Goal: Transaction & Acquisition: Obtain resource

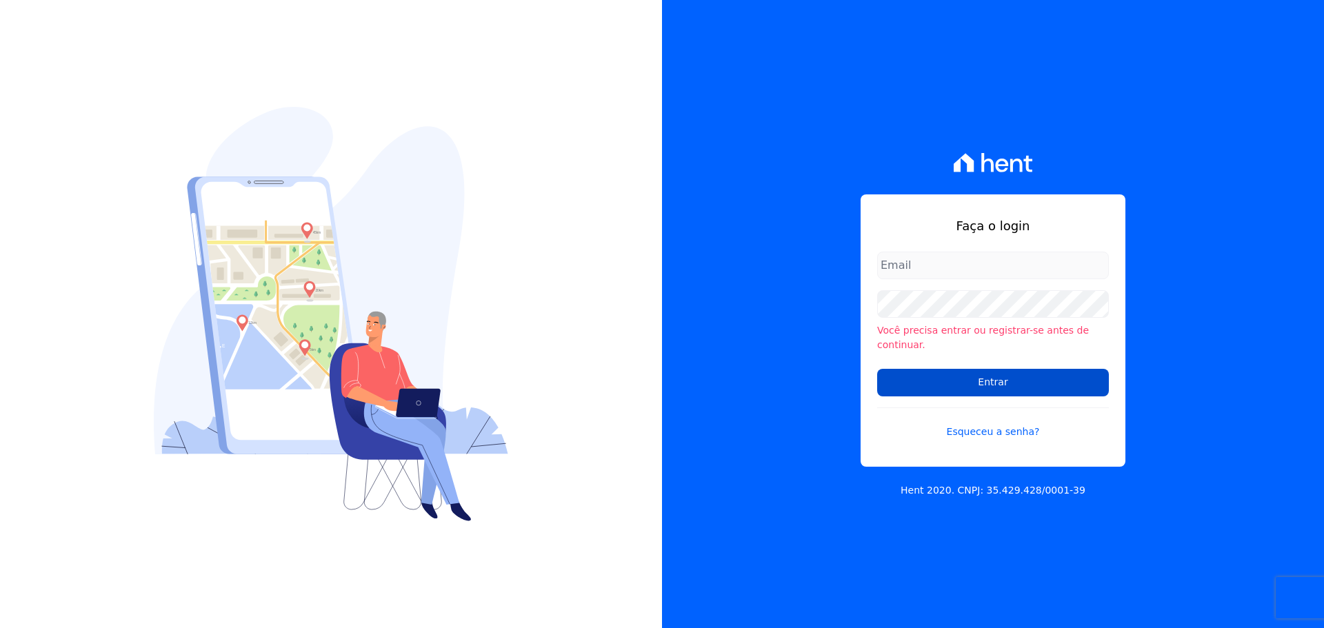
type input "[EMAIL_ADDRESS][DOMAIN_NAME]"
click at [994, 369] on input "Entrar" at bounding box center [993, 383] width 232 height 28
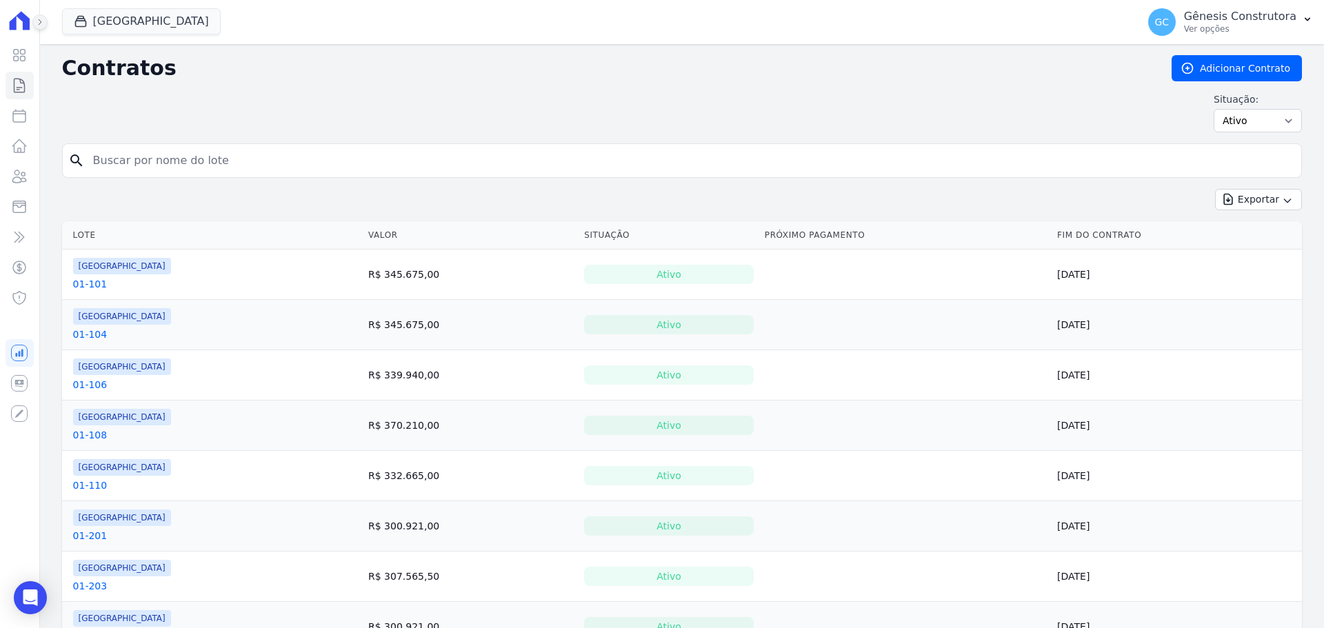
click at [38, 23] on icon at bounding box center [40, 22] width 8 height 8
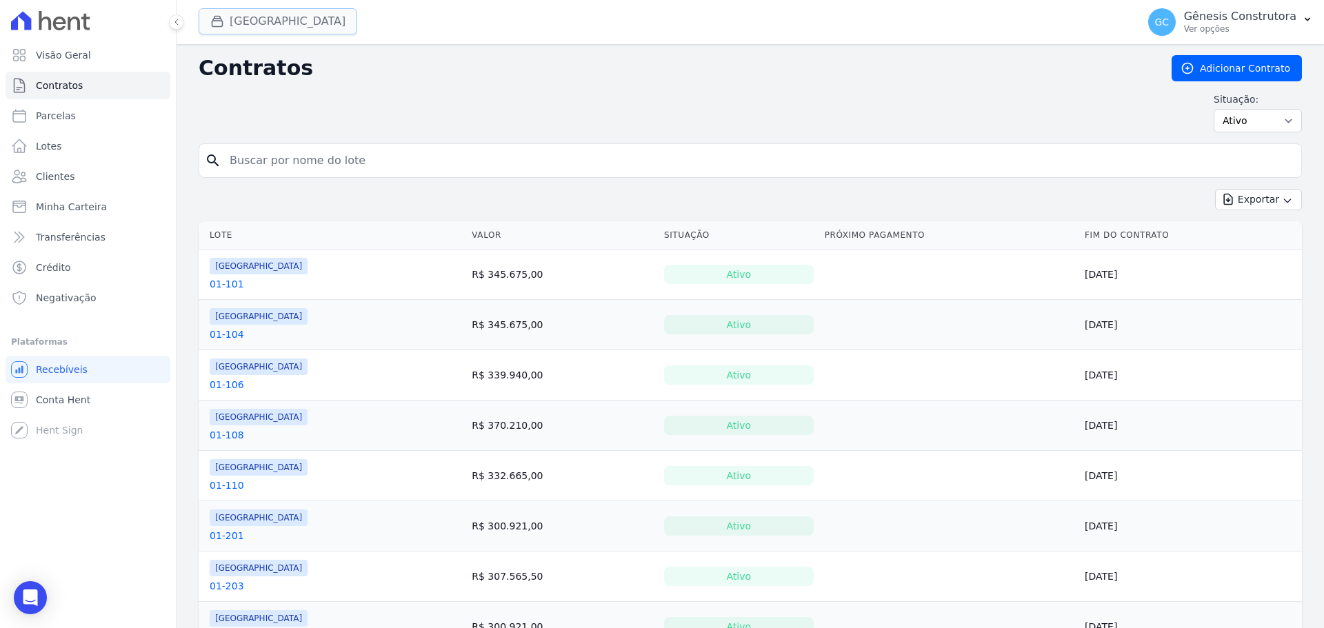
click at [238, 23] on button "Estação Nogueira" at bounding box center [278, 21] width 159 height 26
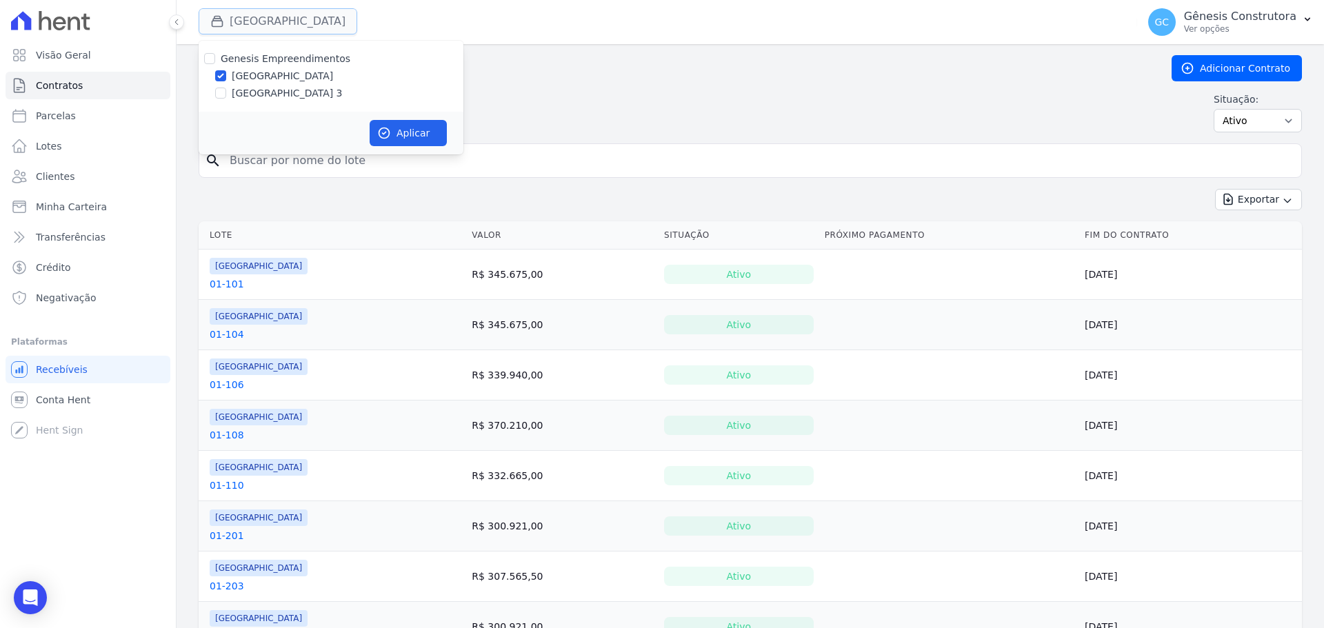
click at [238, 23] on button "Estação Nogueira" at bounding box center [278, 21] width 159 height 26
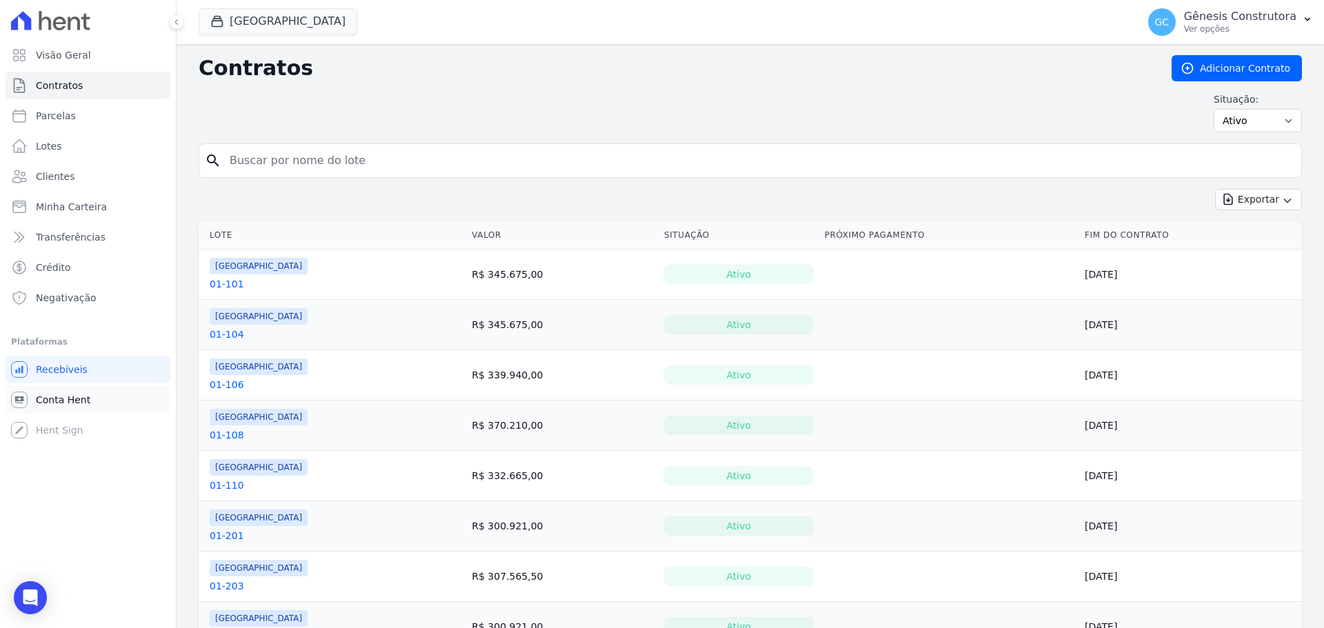
click at [79, 405] on span "Conta Hent" at bounding box center [63, 400] width 54 height 14
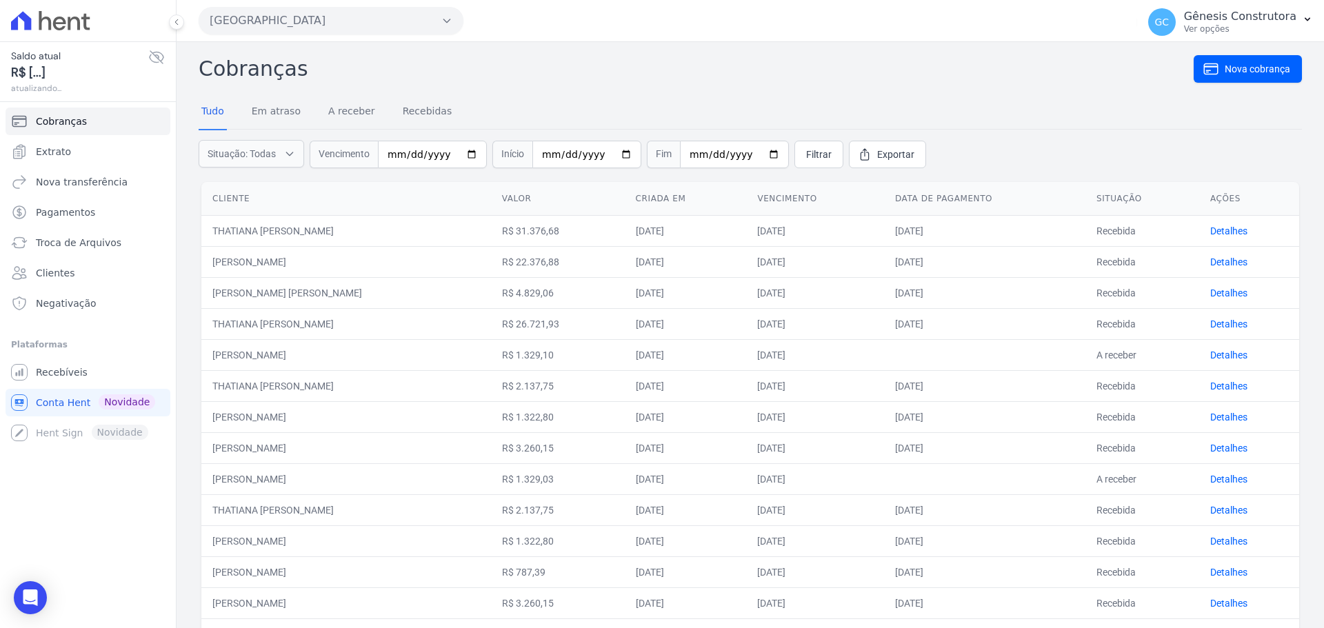
click at [433, 25] on button "Estação Nogueira" at bounding box center [331, 21] width 265 height 28
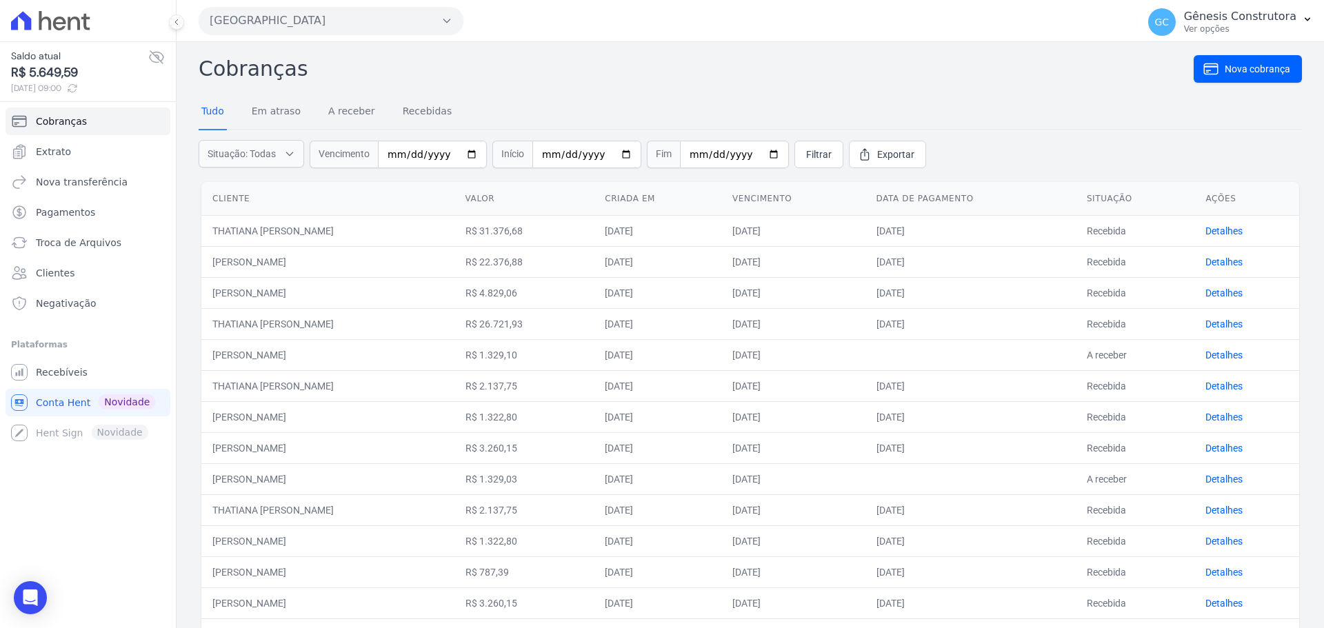
click at [397, 25] on button "Estação Nogueira" at bounding box center [331, 21] width 265 height 28
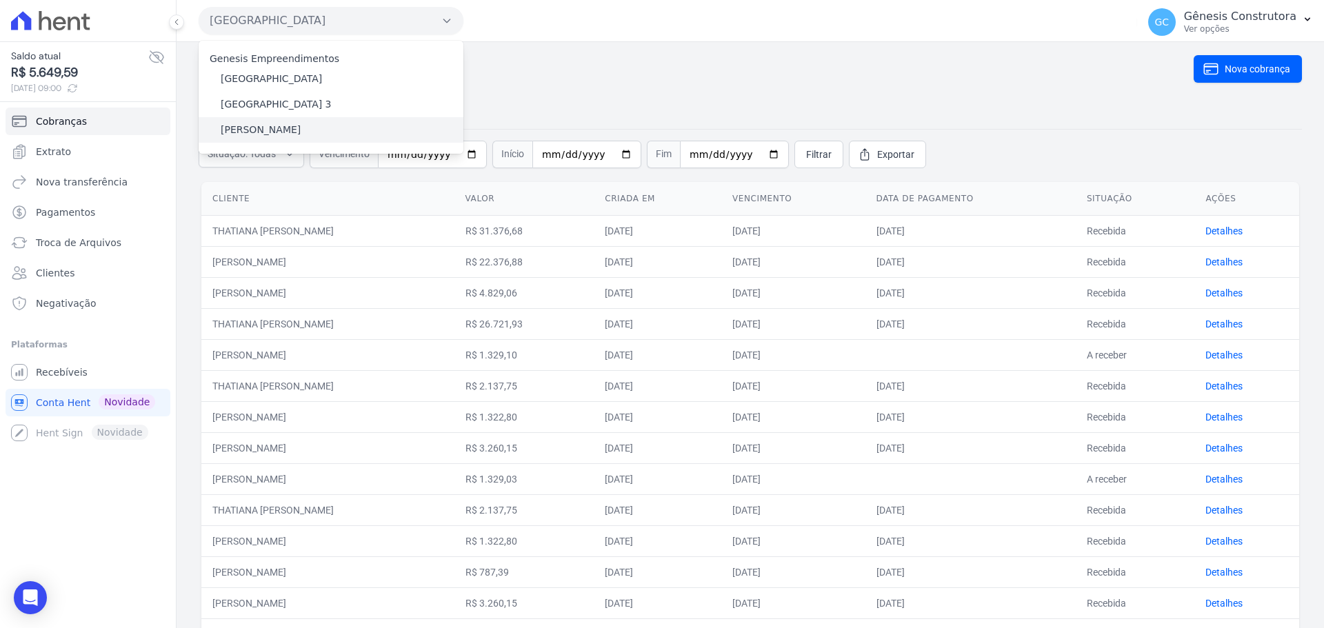
click at [301, 134] on label "[PERSON_NAME]" at bounding box center [261, 130] width 80 height 14
click at [0, 0] on input "[PERSON_NAME]" at bounding box center [0, 0] width 0 height 0
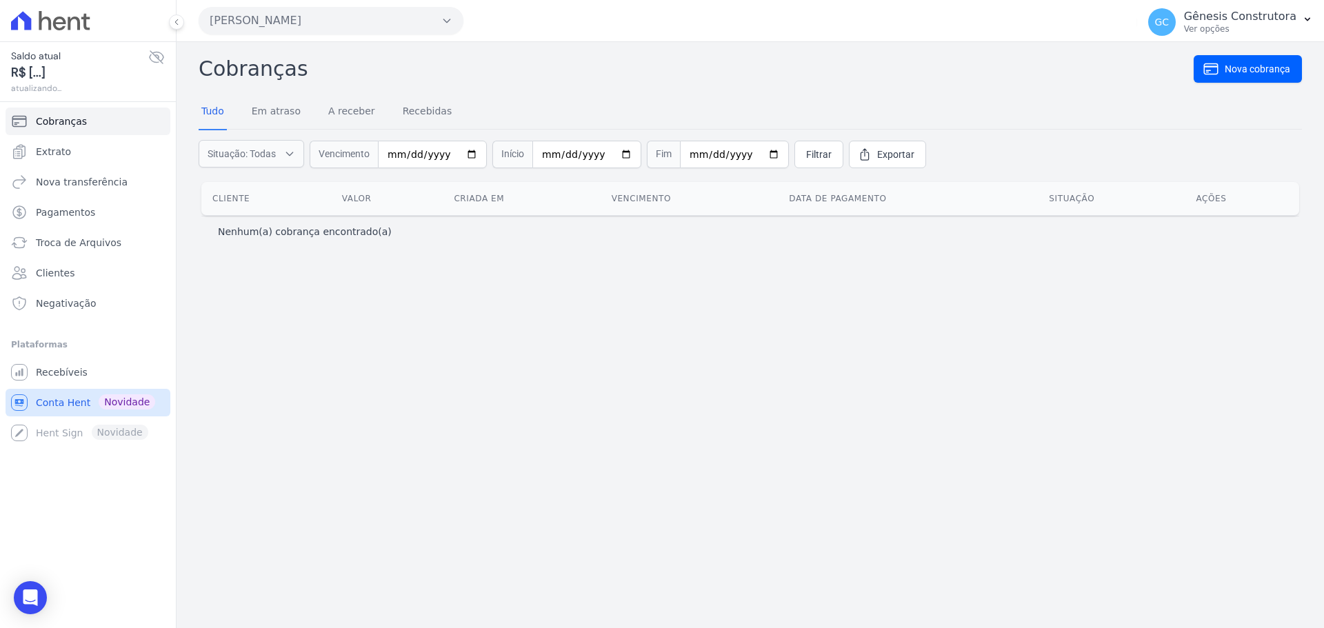
click at [47, 400] on span "Conta Hent" at bounding box center [63, 403] width 54 height 14
click at [96, 243] on span "Troca de Arquivos" at bounding box center [79, 243] width 86 height 14
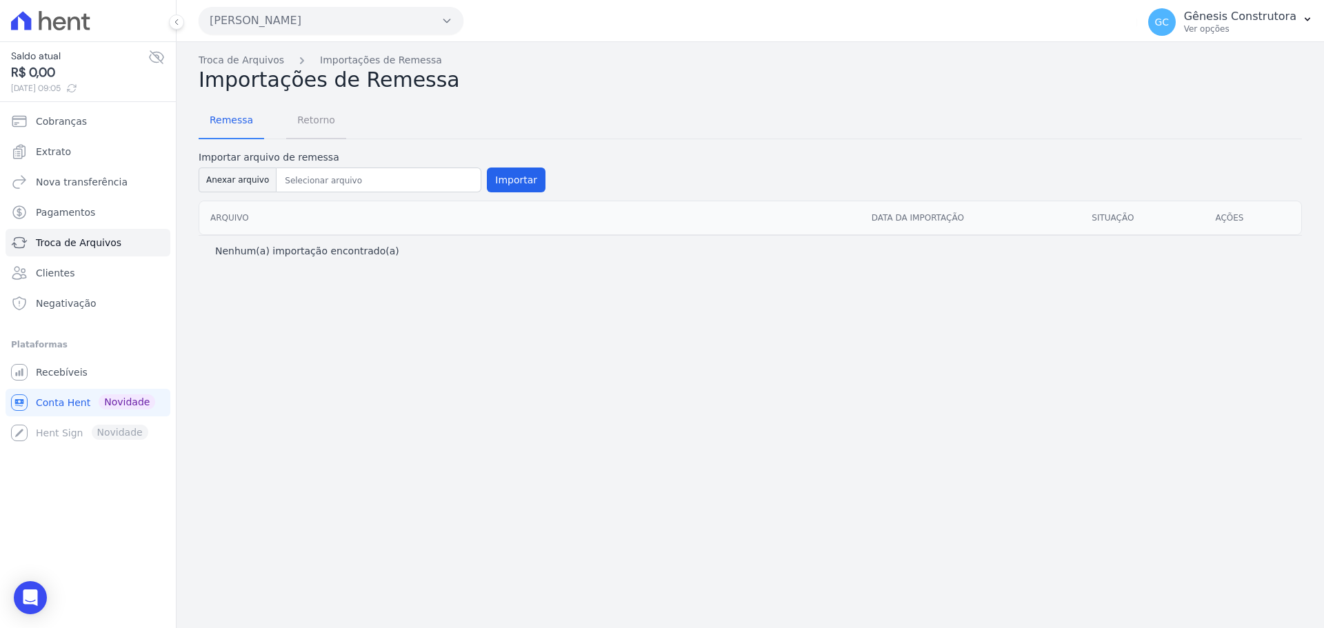
click at [323, 120] on span "Retorno" at bounding box center [316, 120] width 54 height 28
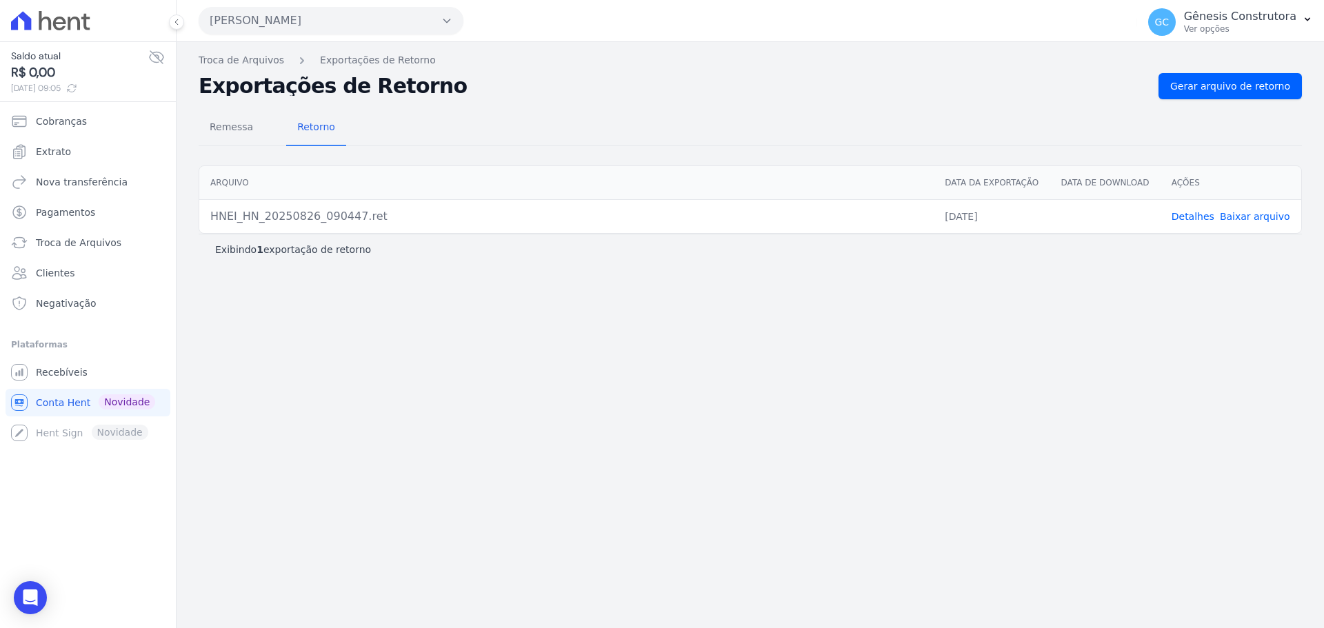
click at [1189, 217] on link "Detalhes" at bounding box center [1193, 216] width 43 height 11
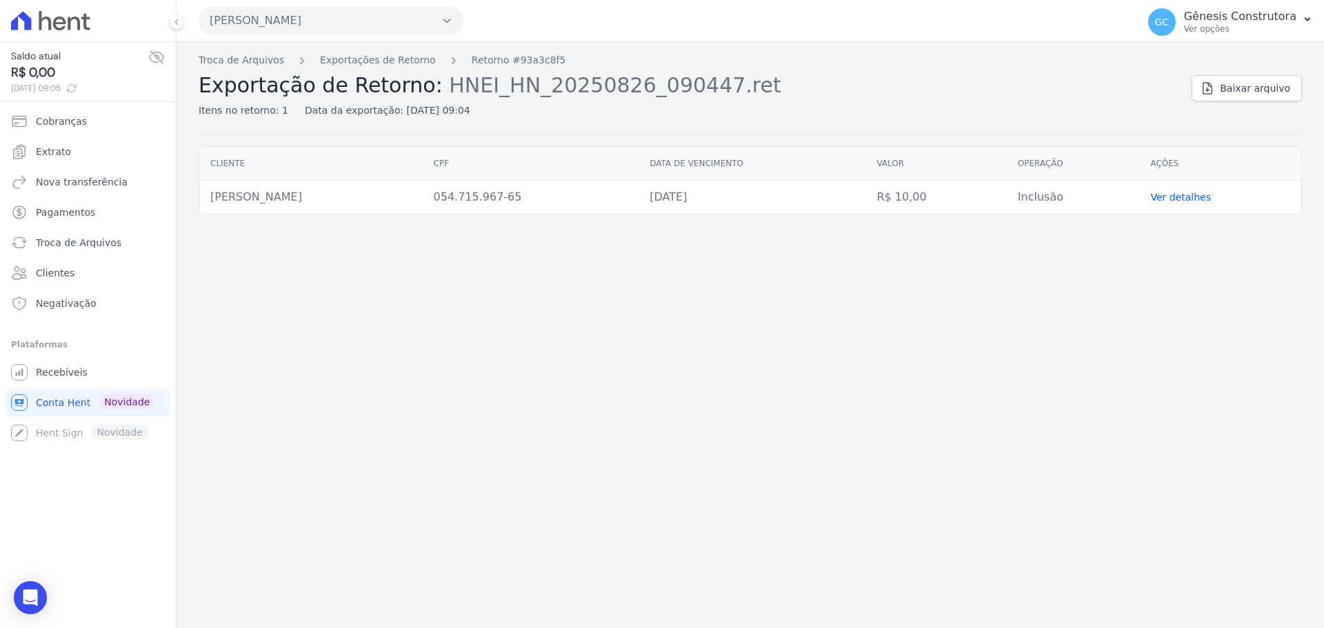
click at [1195, 190] on td "Ver detalhes" at bounding box center [1220, 198] width 162 height 34
click at [1185, 200] on link "Ver detalhes" at bounding box center [1180, 197] width 61 height 11
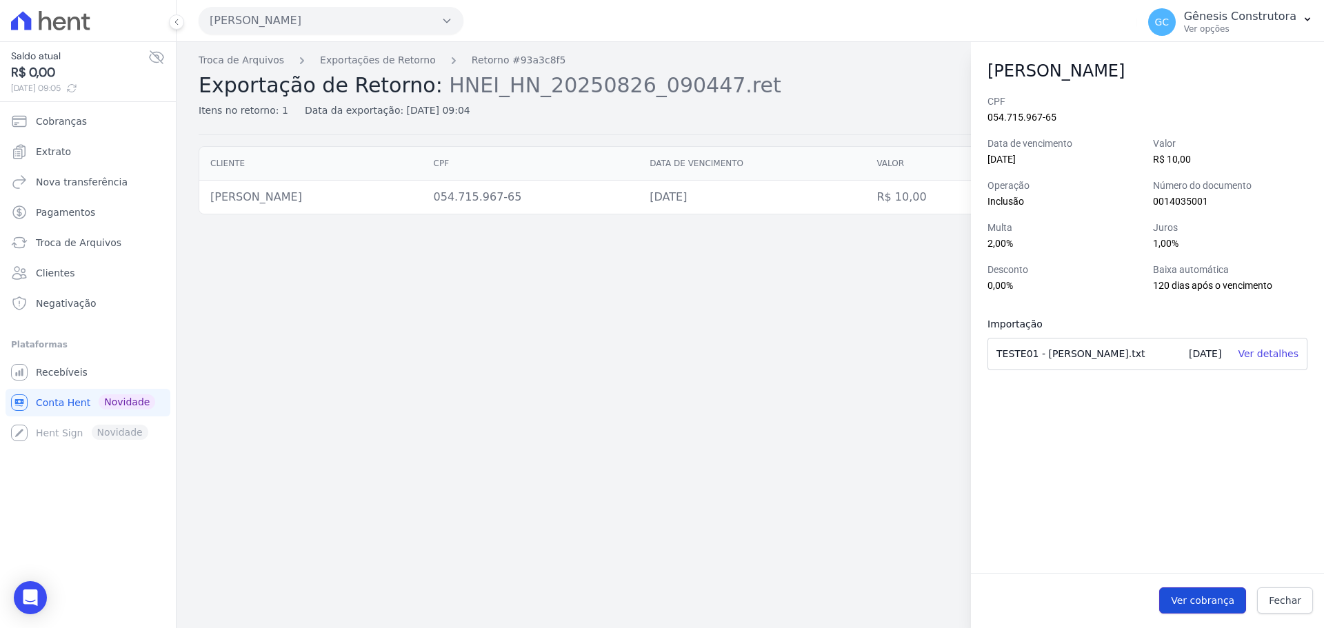
click at [1197, 600] on span "Ver cobrança" at bounding box center [1202, 601] width 63 height 14
click at [1275, 356] on link "Ver detalhes" at bounding box center [1268, 353] width 61 height 11
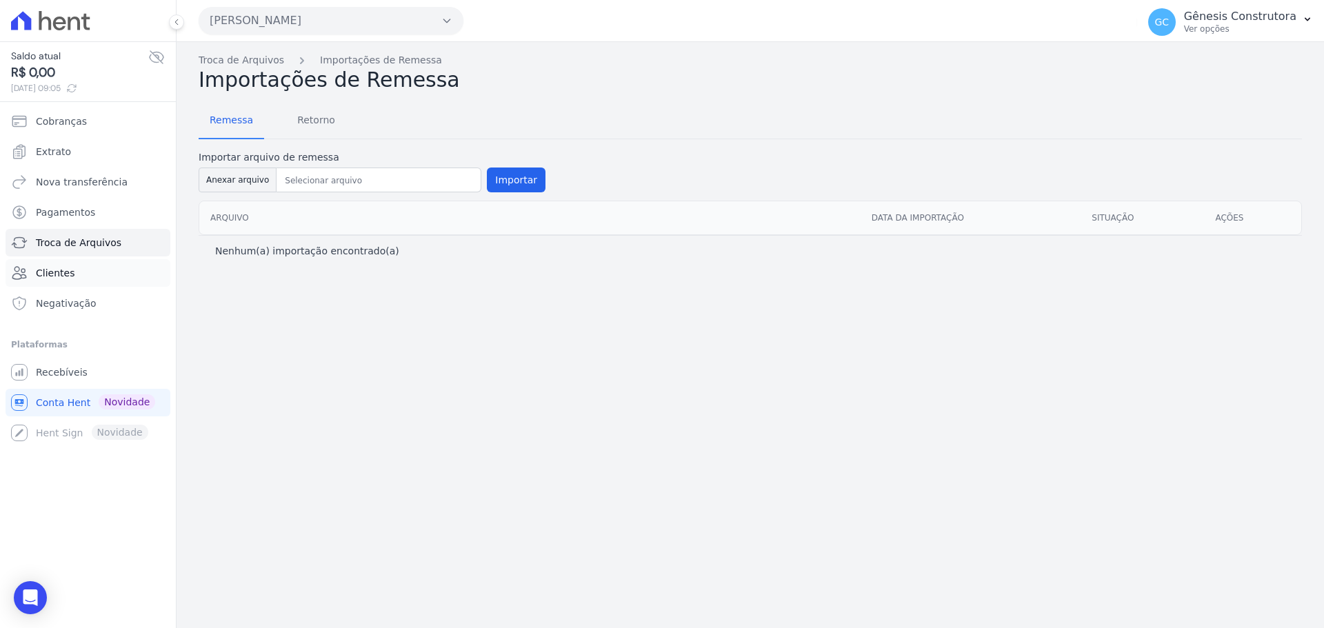
click at [56, 273] on span "Clientes" at bounding box center [55, 273] width 39 height 14
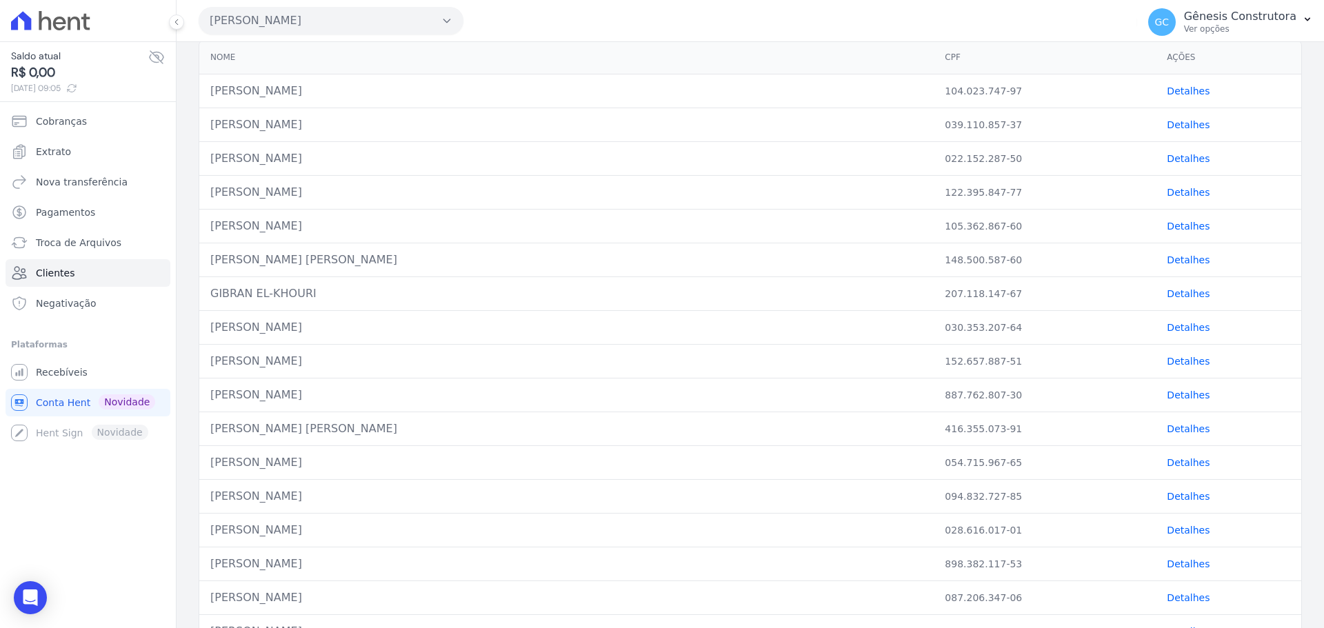
scroll to position [179, 0]
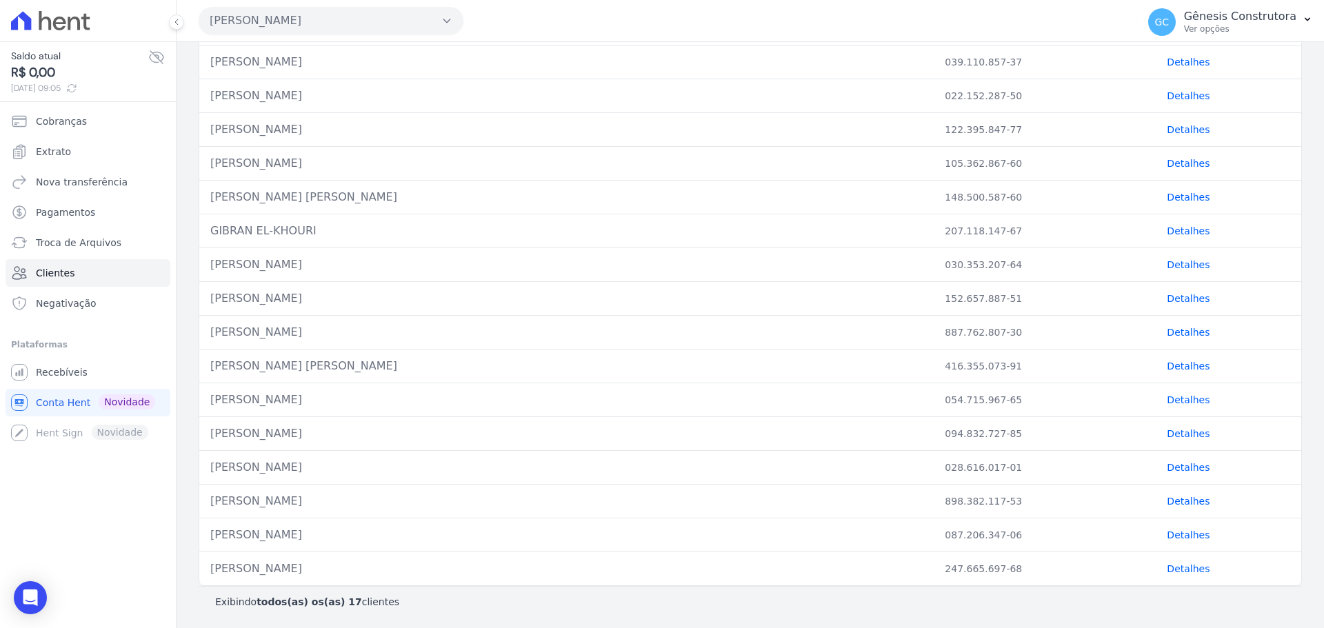
click at [1167, 396] on link "Detalhes" at bounding box center [1188, 399] width 43 height 11
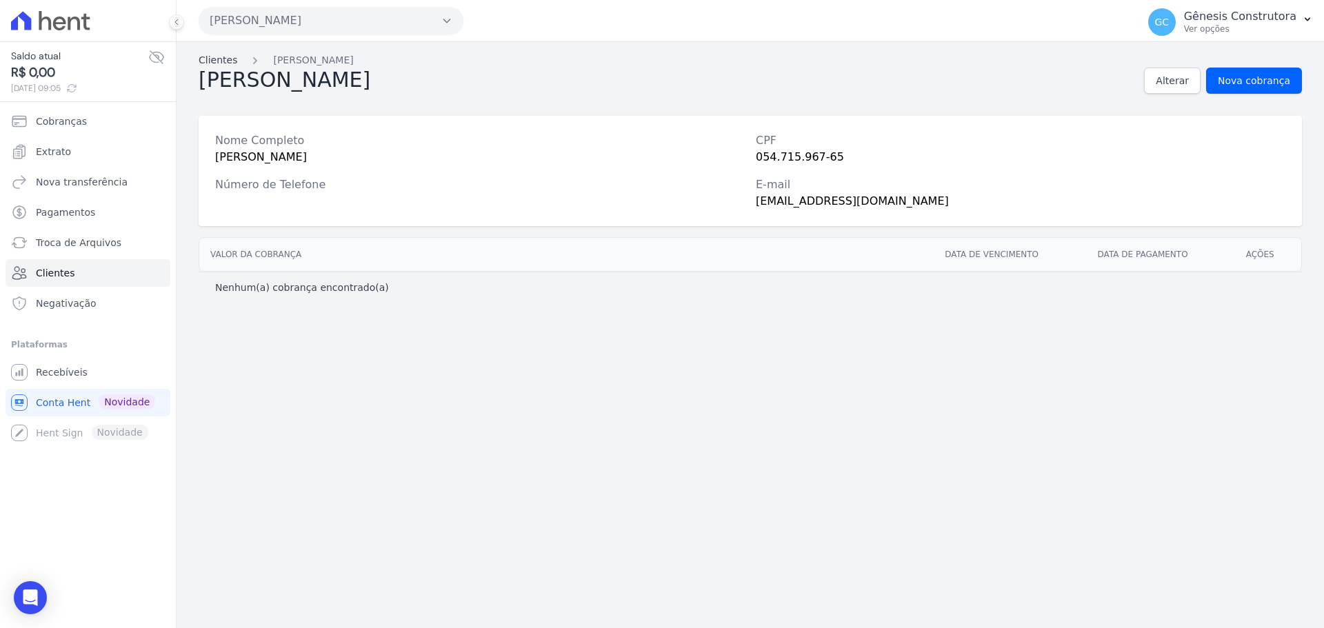
click at [225, 57] on link "Clientes" at bounding box center [218, 60] width 39 height 14
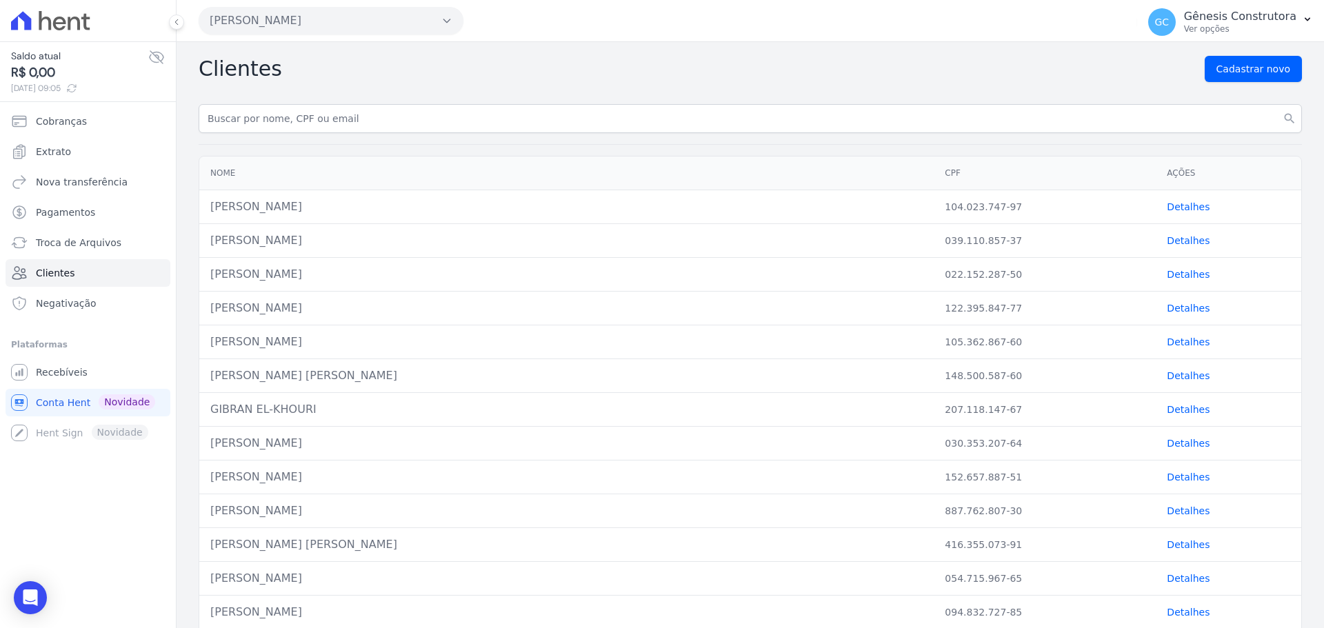
click at [1177, 212] on link "Detalhes" at bounding box center [1188, 206] width 43 height 11
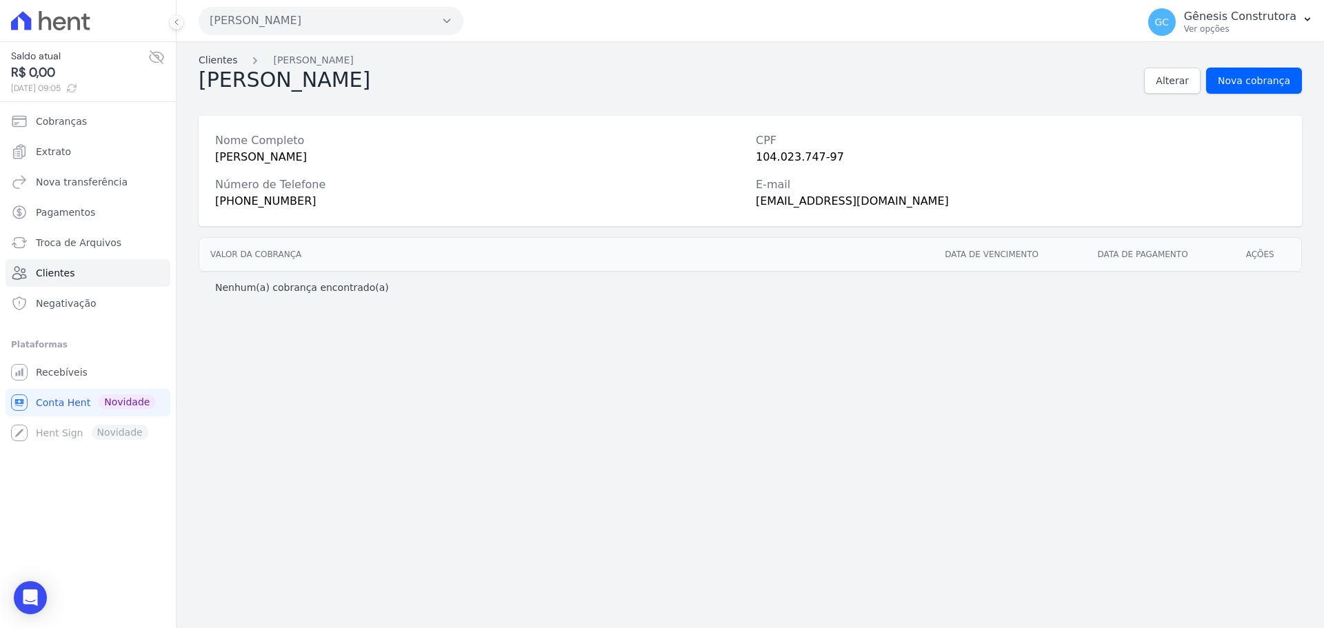
click at [228, 64] on link "Clientes" at bounding box center [218, 60] width 39 height 14
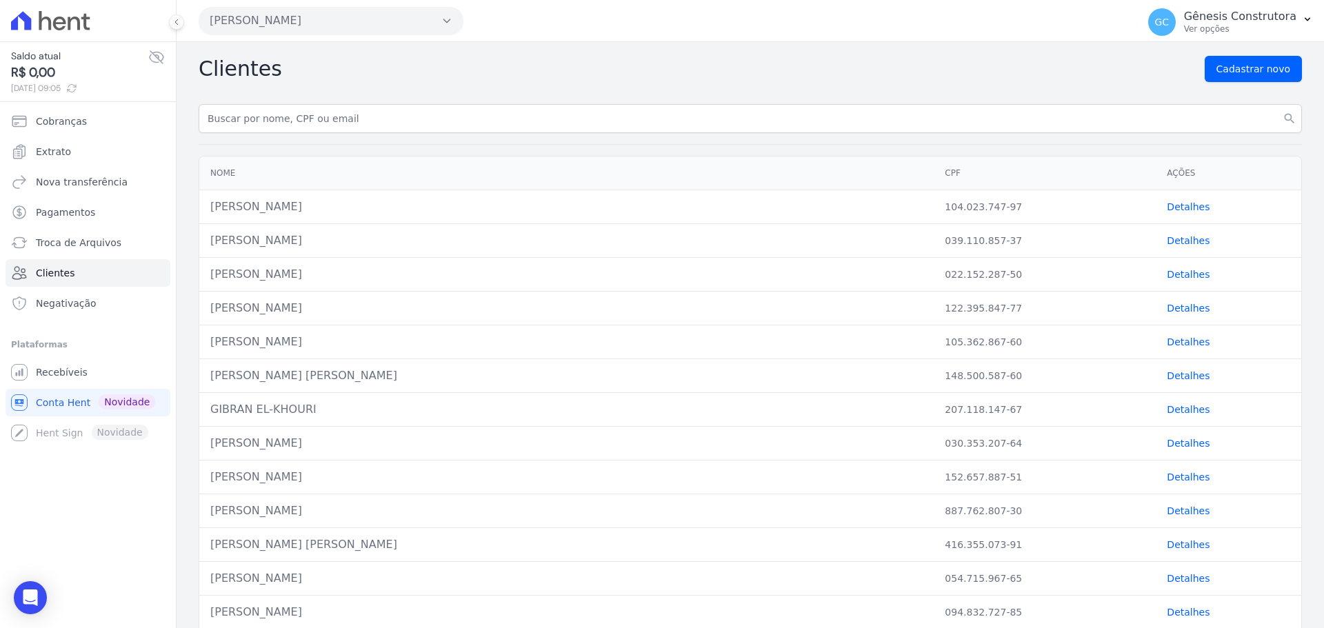
click at [1167, 243] on link "Detalhes" at bounding box center [1188, 240] width 43 height 11
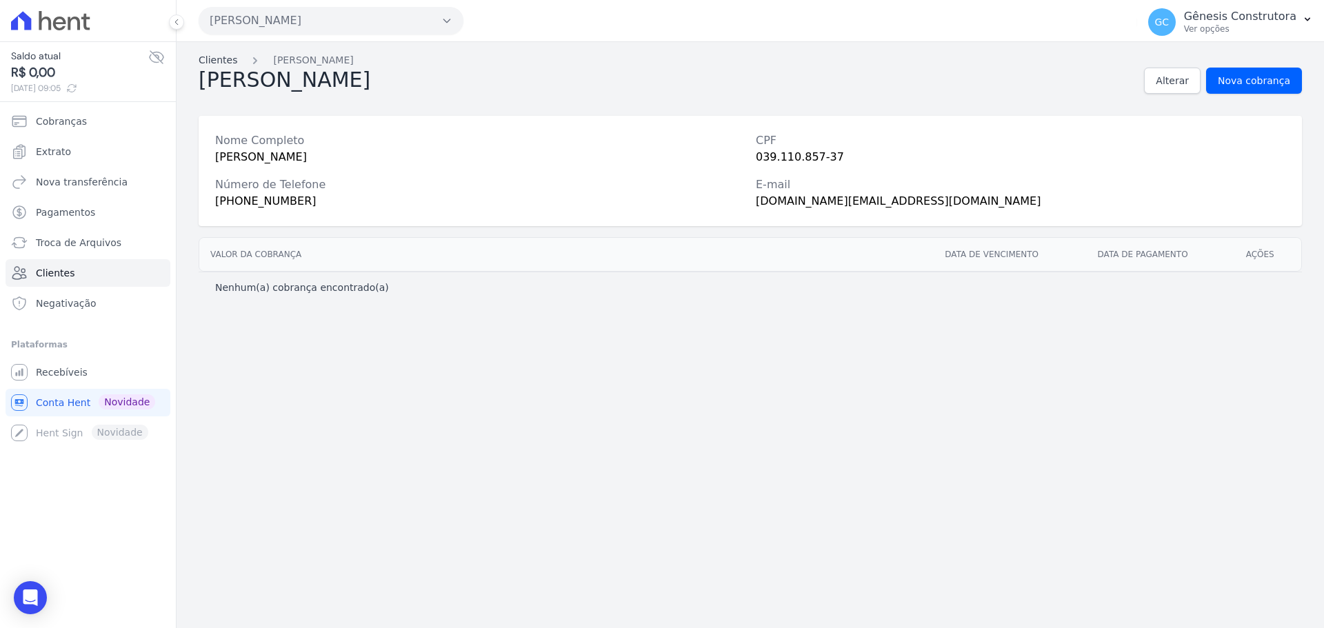
click at [217, 57] on link "Clientes" at bounding box center [218, 60] width 39 height 14
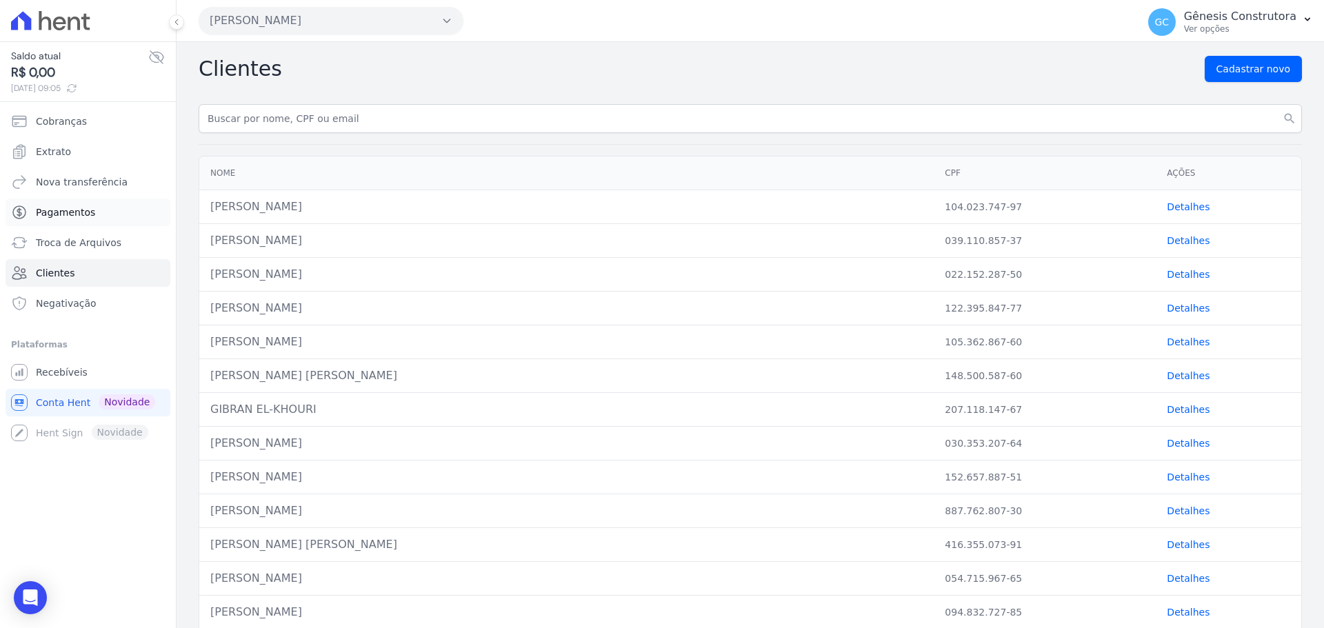
click at [87, 213] on span "Pagamentos" at bounding box center [65, 213] width 59 height 14
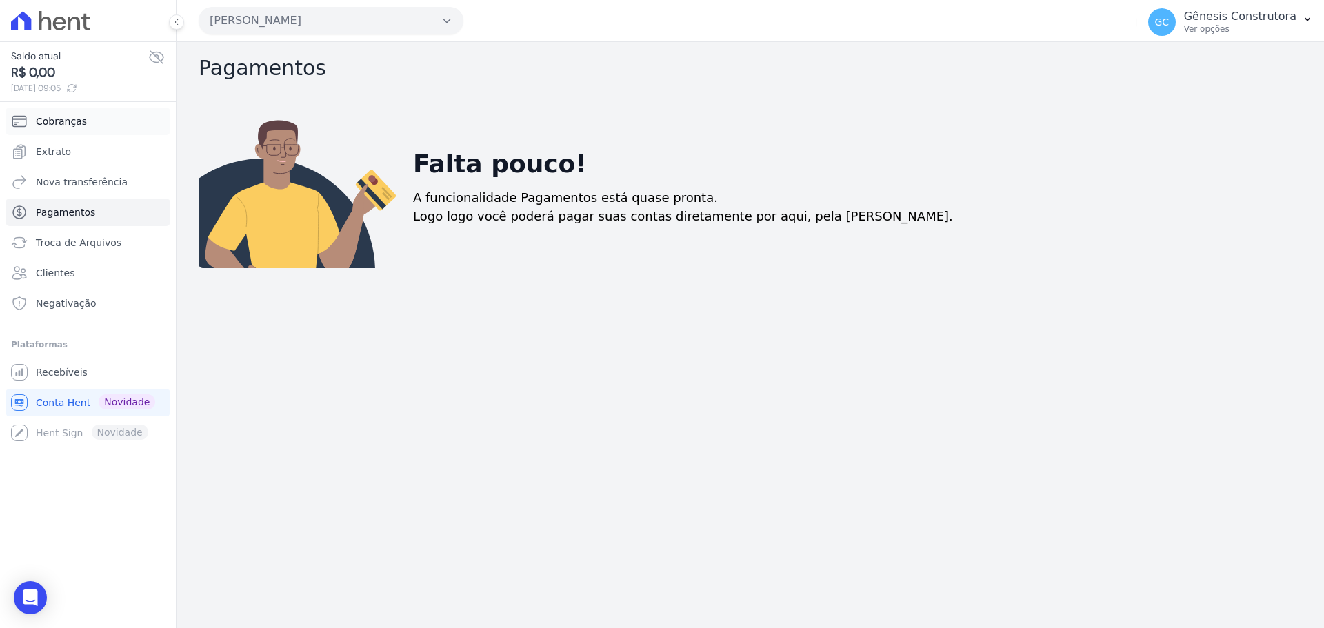
click at [84, 130] on link "Cobranças" at bounding box center [88, 122] width 165 height 28
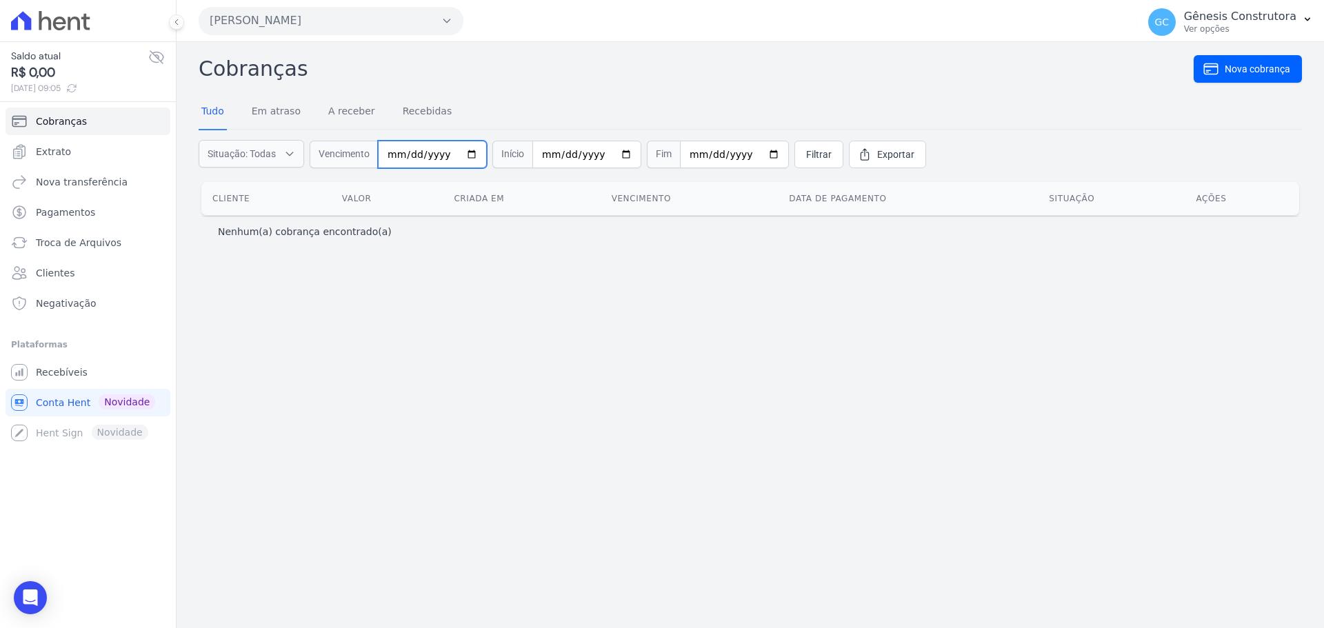
click at [403, 152] on input "date" at bounding box center [432, 155] width 109 height 28
type input "2025-08-30"
click at [794, 163] on link "Filtrar" at bounding box center [818, 155] width 49 height 28
click at [69, 237] on span "Troca de Arquivos" at bounding box center [79, 243] width 86 height 14
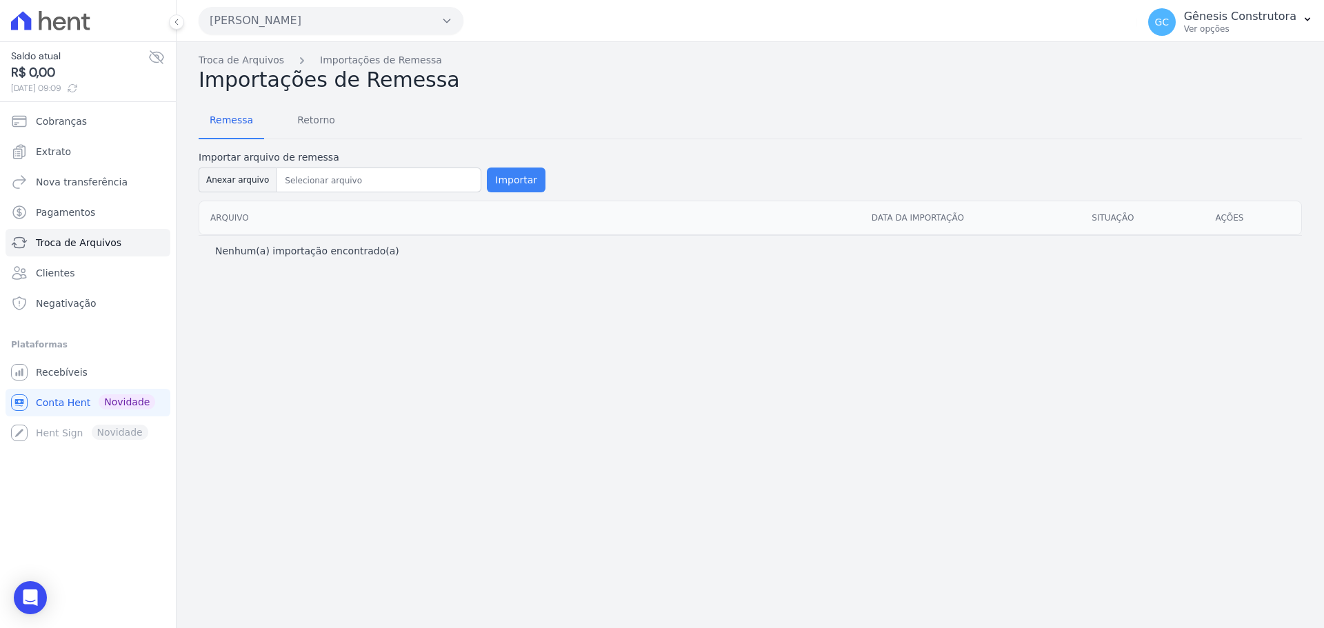
click at [499, 182] on button "Importar" at bounding box center [516, 180] width 59 height 25
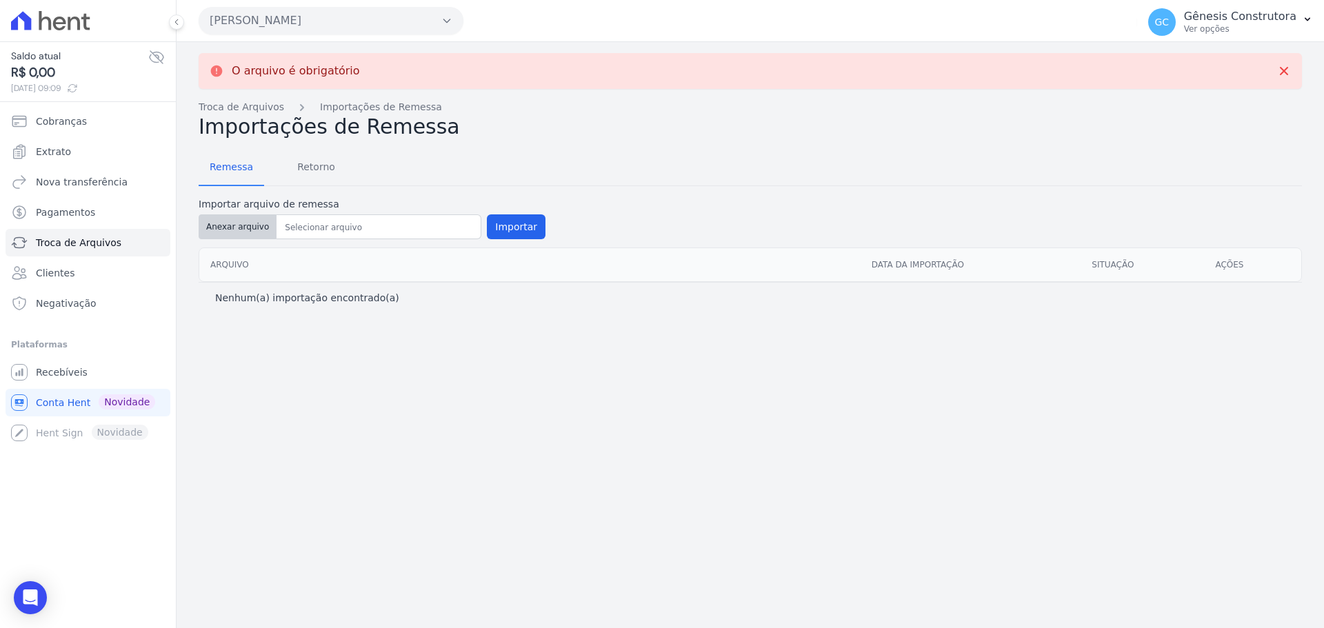
click at [257, 223] on button "Anexar arquivo" at bounding box center [238, 226] width 78 height 25
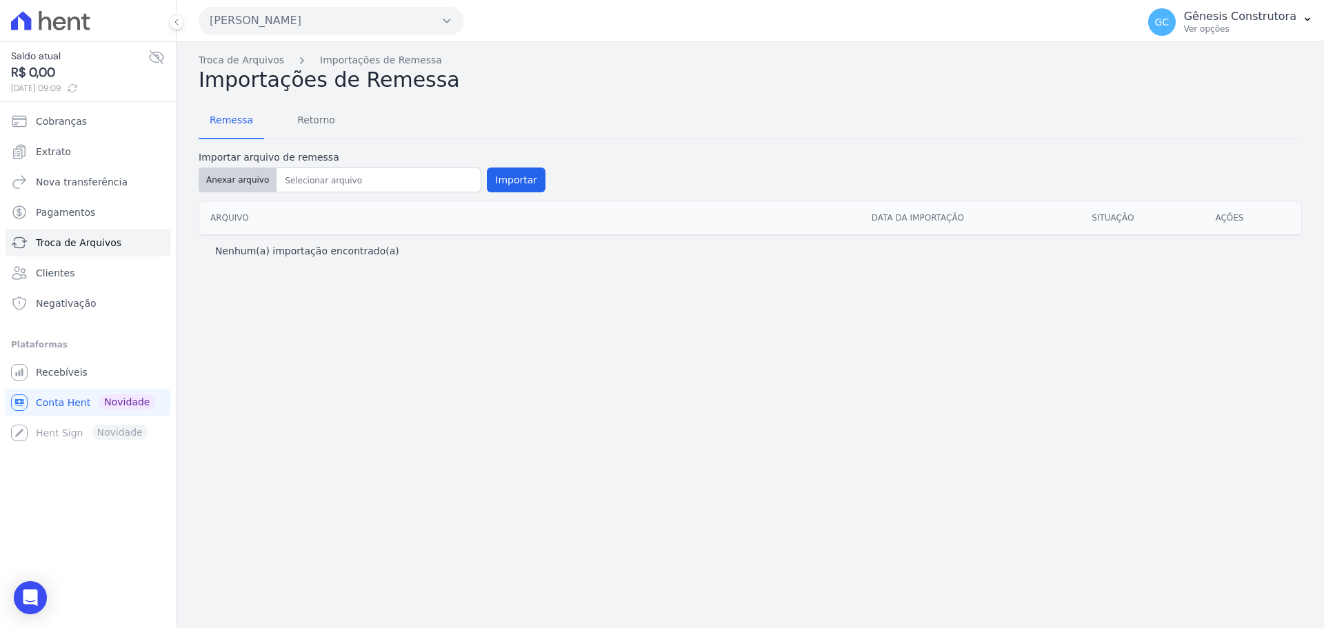
type input "26082025"
click at [516, 179] on button "Importar" at bounding box center [516, 180] width 59 height 25
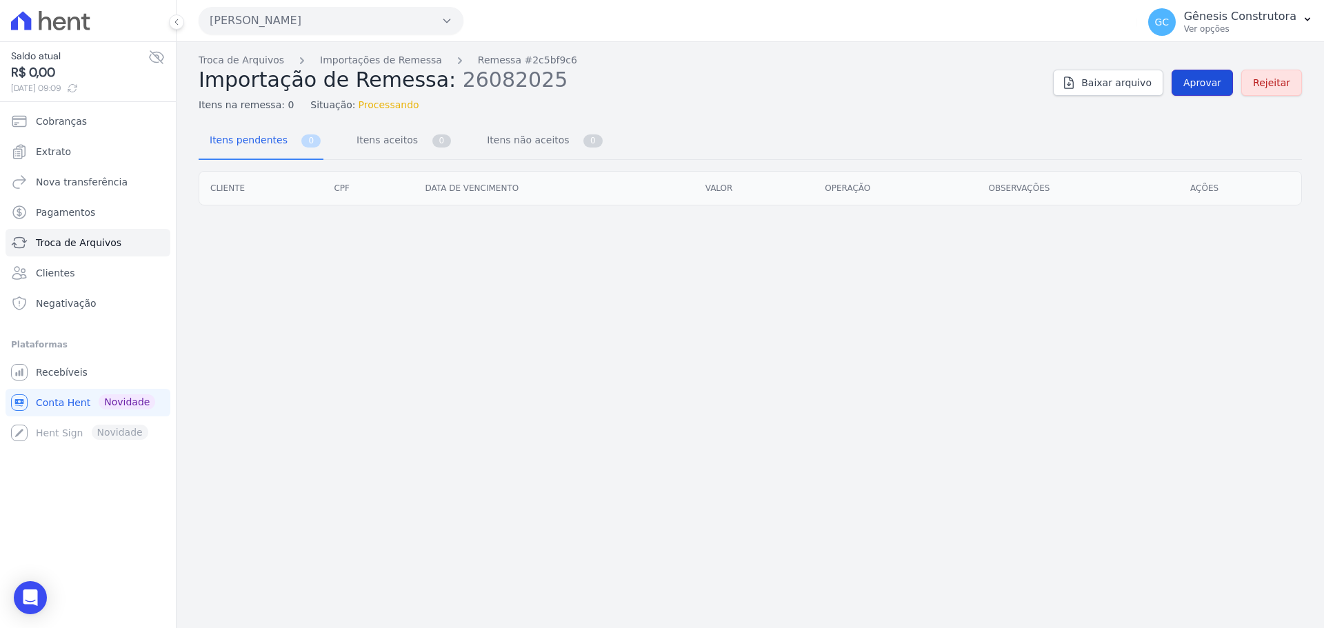
click at [1202, 88] on span "Aprovar" at bounding box center [1202, 83] width 38 height 14
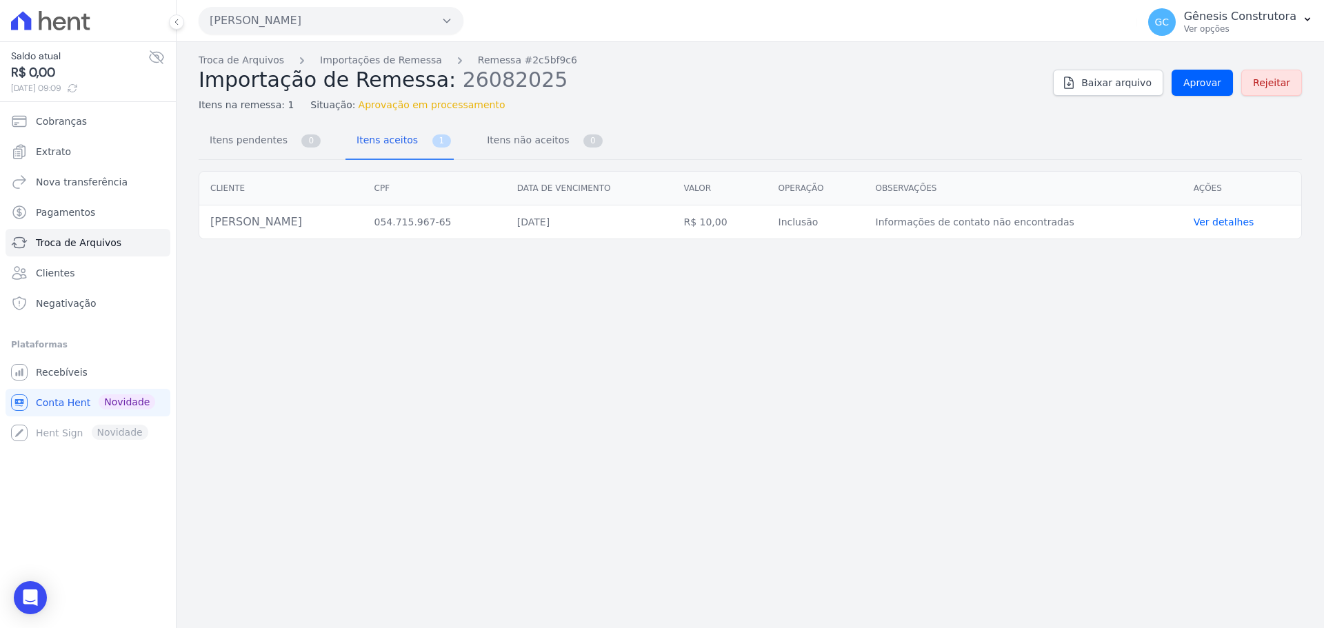
click at [1248, 226] on link "Ver detalhes" at bounding box center [1224, 222] width 61 height 11
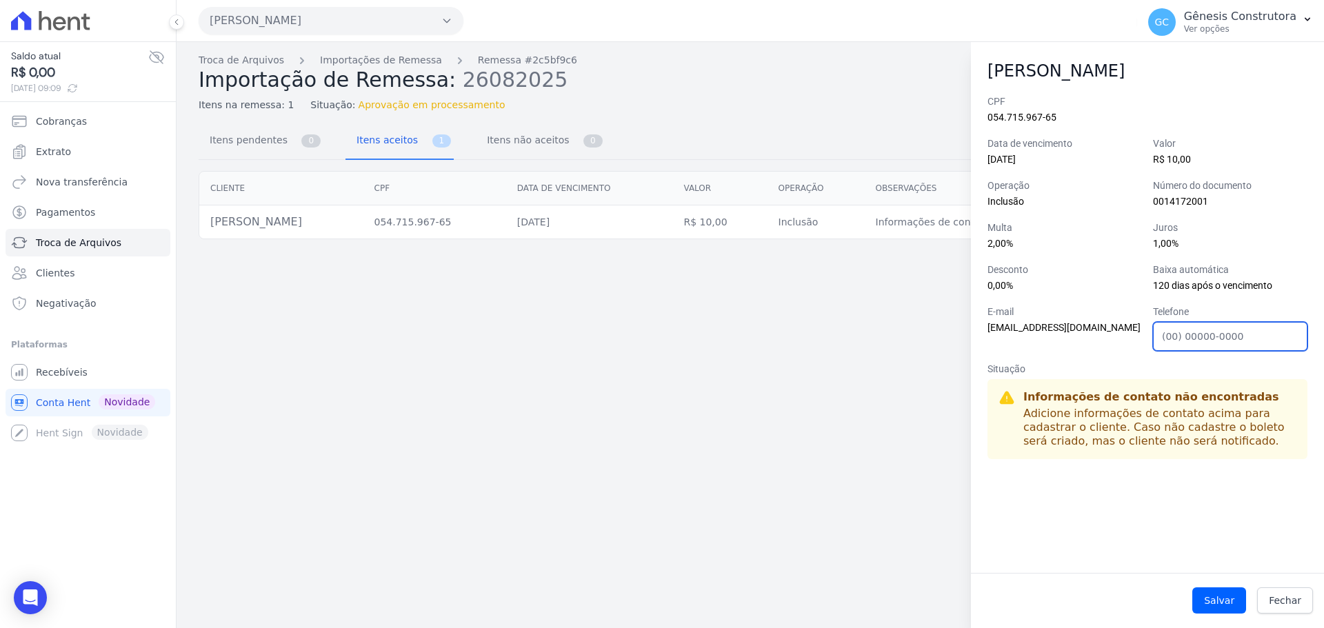
click at [1174, 341] on input "Telefone" at bounding box center [1230, 336] width 154 height 29
type input "21976226651"
click at [1046, 516] on div "CPF 054.715.967-65 Data de vencimento 29/08/2025 Valor R$ 10,00 Operação Inclus…" at bounding box center [1147, 333] width 353 height 479
click at [1231, 602] on button "Salvar" at bounding box center [1219, 601] width 54 height 26
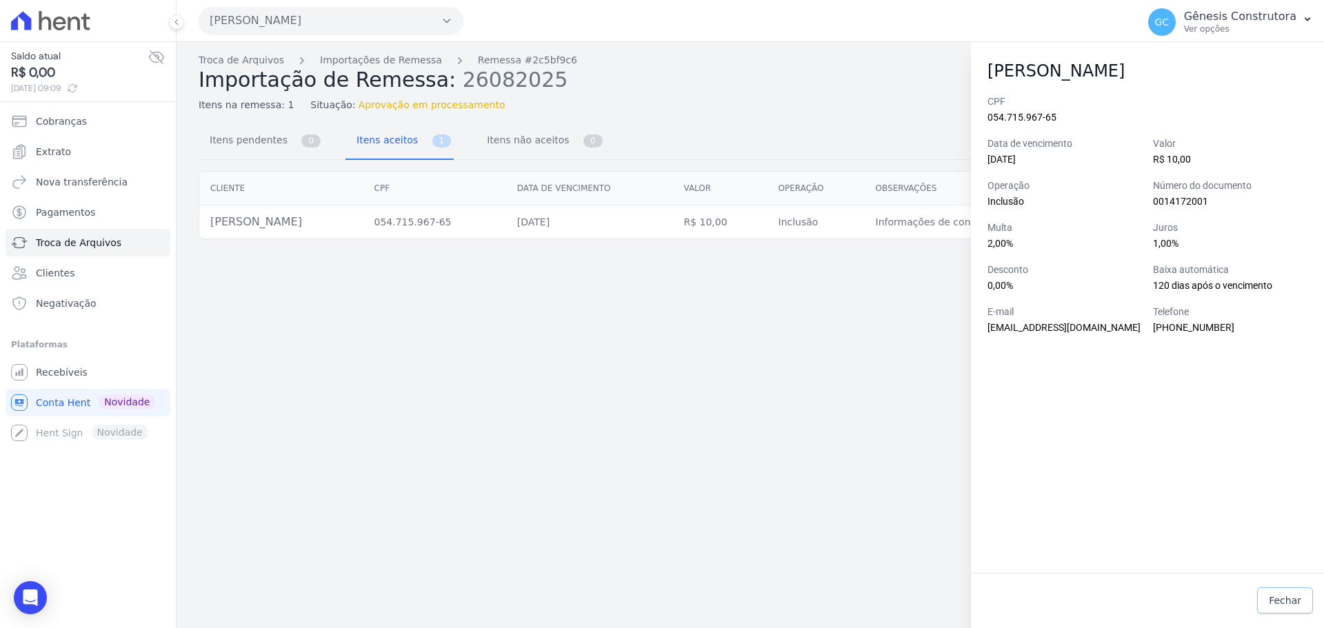
click at [1280, 599] on span "Fechar" at bounding box center [1285, 601] width 32 height 14
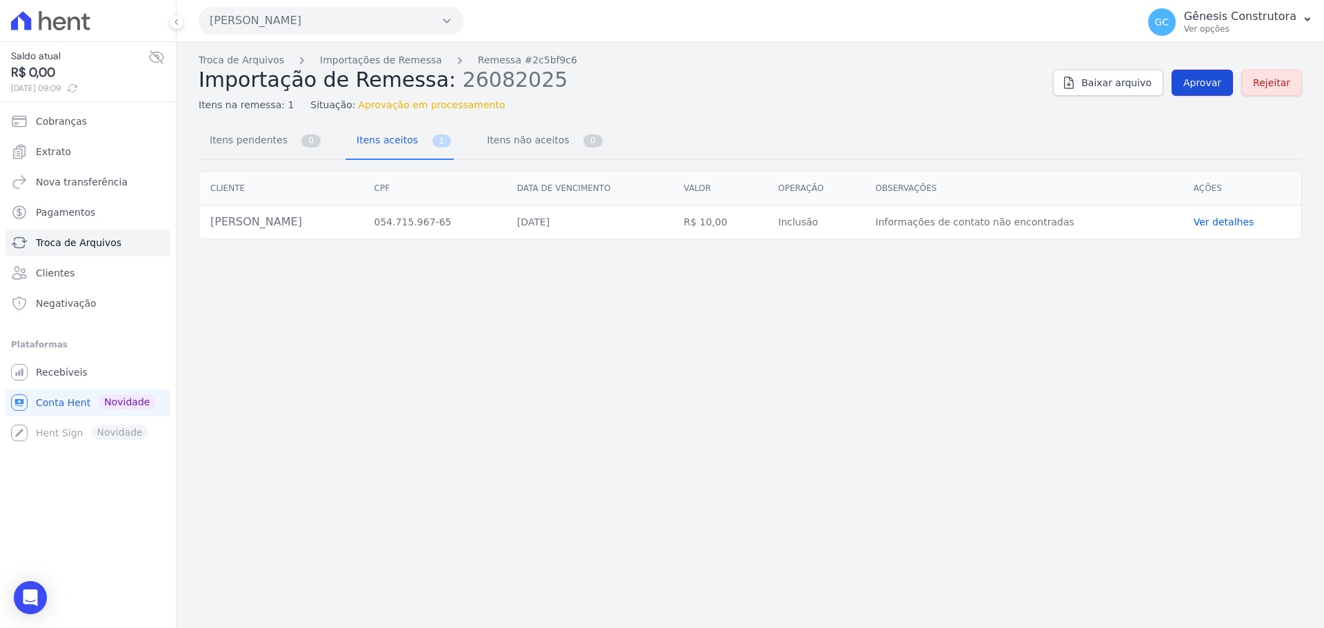
click at [1207, 83] on span "Aprovar" at bounding box center [1202, 83] width 38 height 14
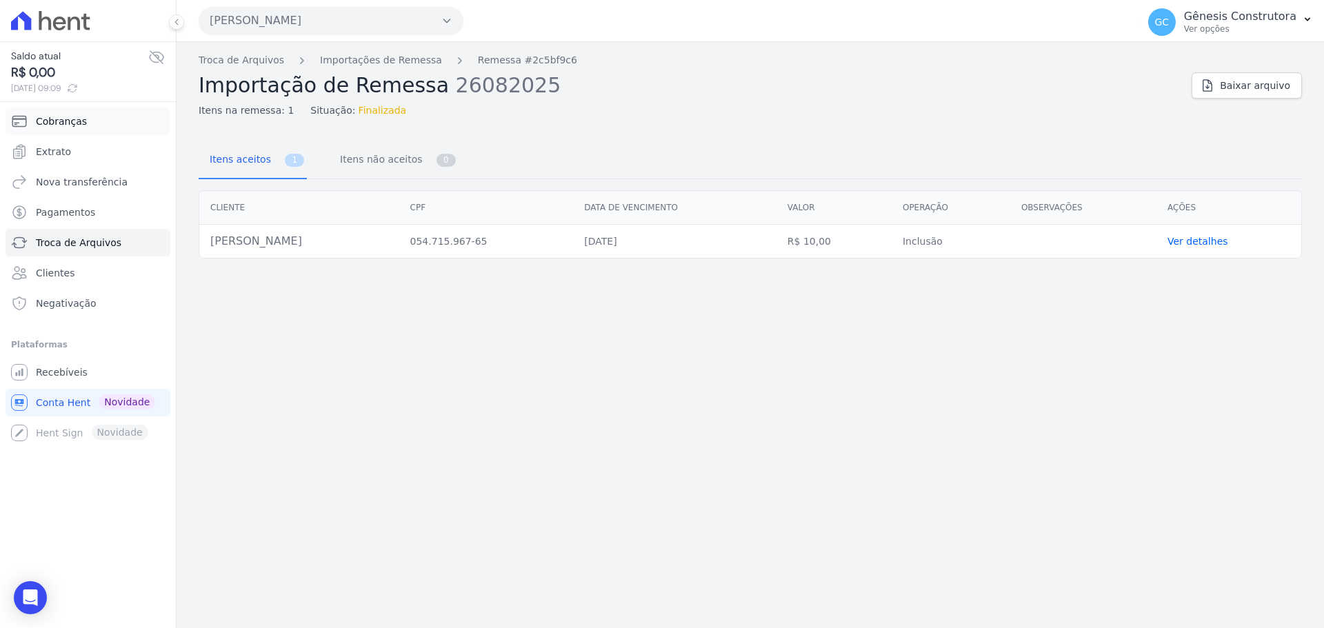
click at [72, 127] on span "Cobranças" at bounding box center [61, 121] width 51 height 14
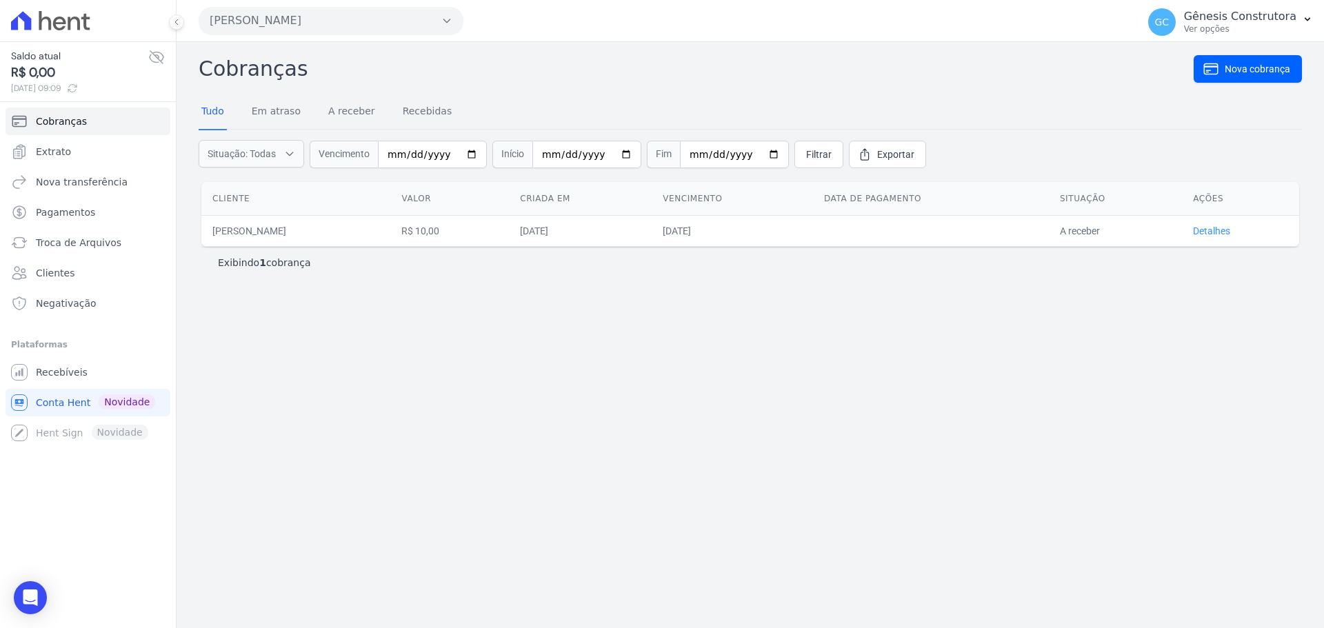
click at [1219, 230] on link "Detalhes" at bounding box center [1211, 231] width 37 height 11
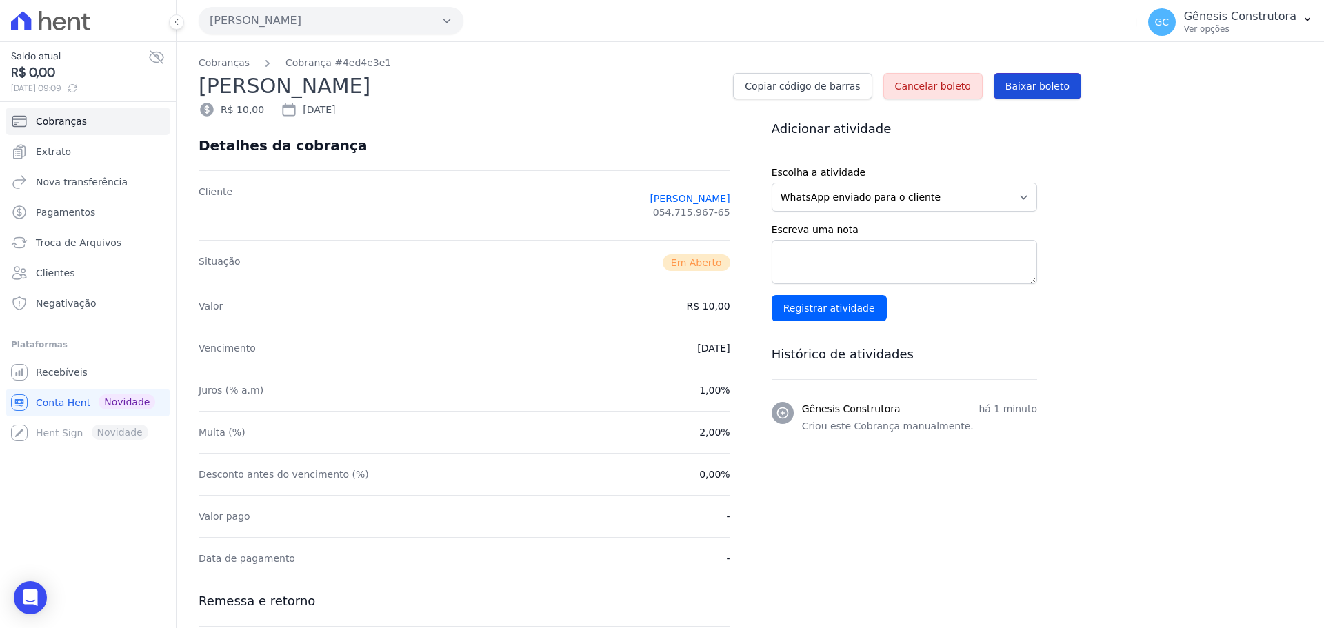
click at [1061, 91] on span "Baixar boleto" at bounding box center [1037, 86] width 64 height 14
click at [377, 20] on button "Hildegardo De Noronha" at bounding box center [331, 21] width 265 height 28
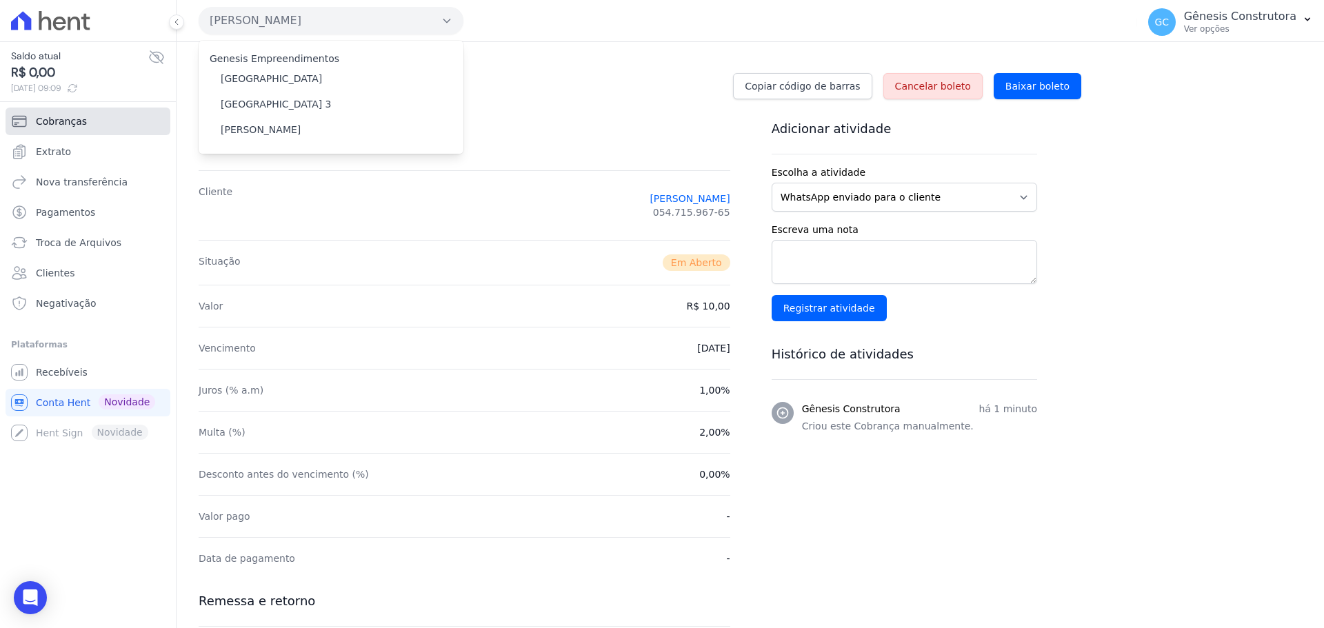
click at [66, 124] on span "Cobranças" at bounding box center [61, 121] width 51 height 14
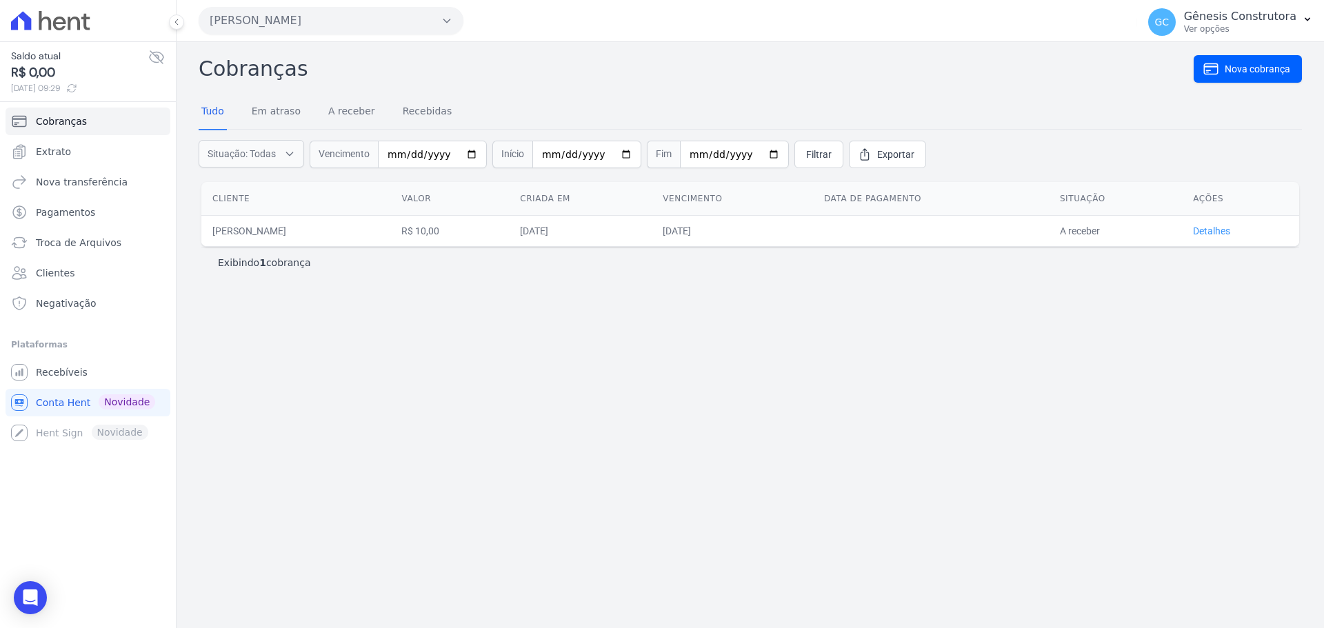
click at [1214, 232] on link "Detalhes" at bounding box center [1211, 231] width 37 height 11
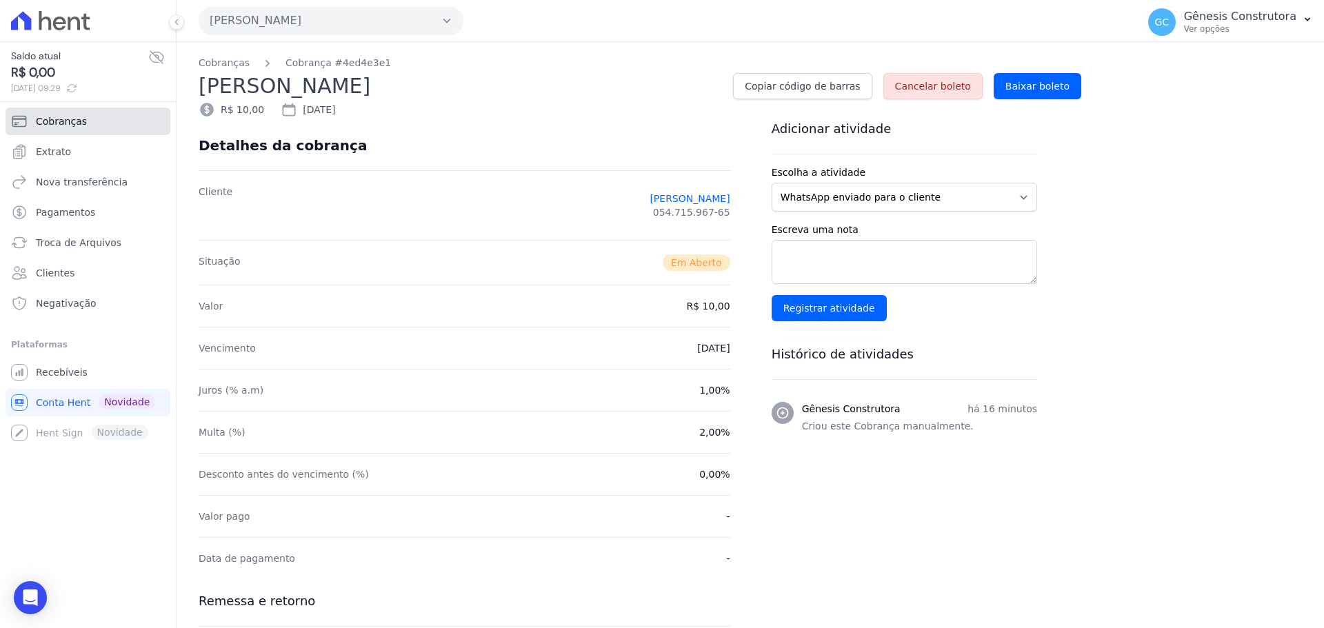
click at [84, 121] on link "Cobranças" at bounding box center [88, 122] width 165 height 28
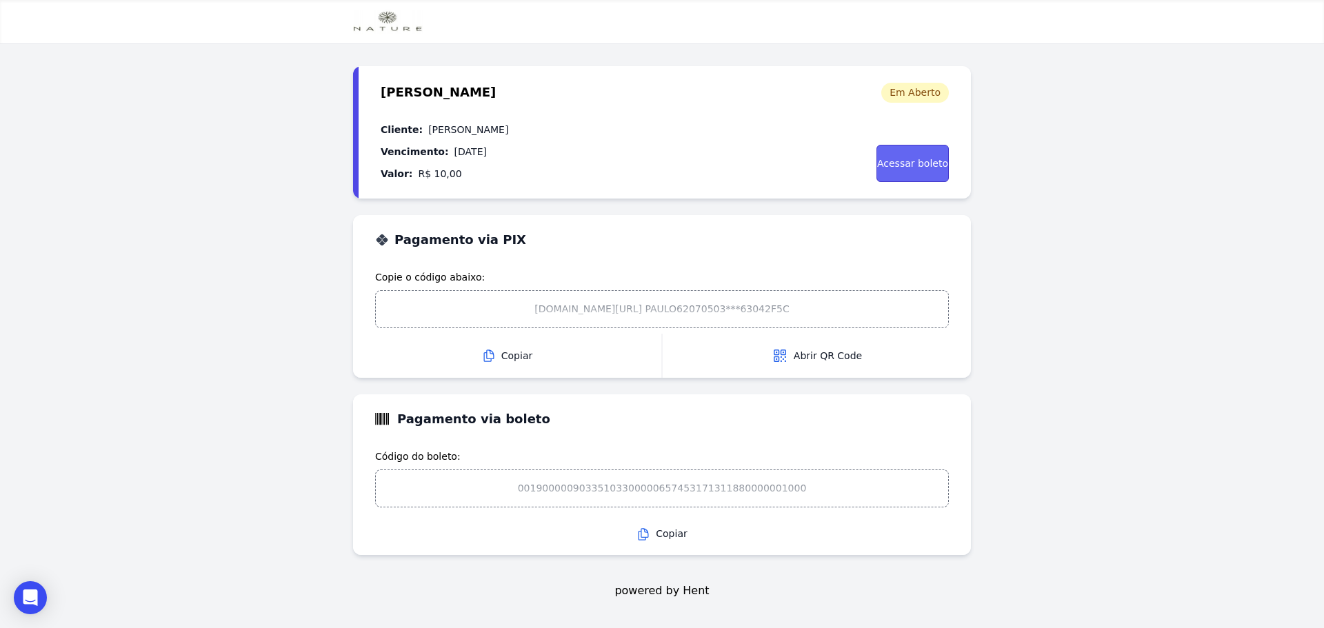
click at [939, 172] on link "Acessar boleto" at bounding box center [913, 163] width 72 height 37
click at [524, 309] on div at bounding box center [662, 309] width 572 height 37
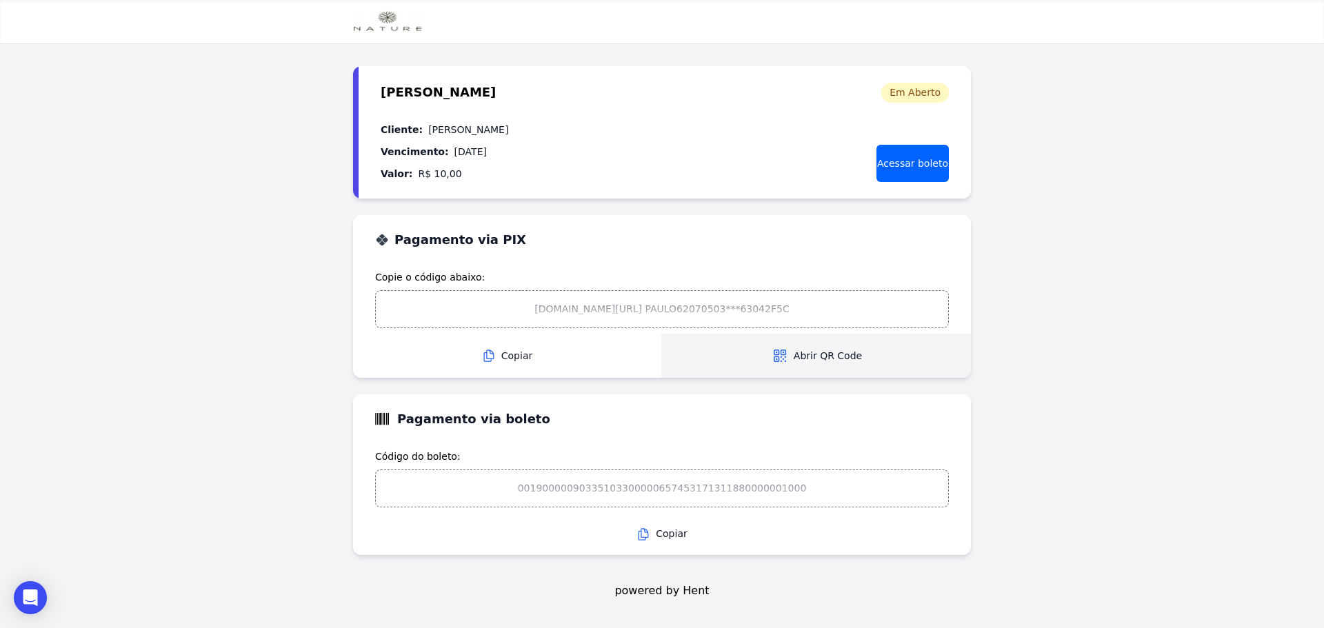
click at [823, 353] on button "Abrir QR Code Pagamento via PIX [GEOGRAPHIC_DATA]" at bounding box center [817, 356] width 308 height 44
click at [823, 364] on span "Abrir QR Code" at bounding box center [817, 356] width 90 height 17
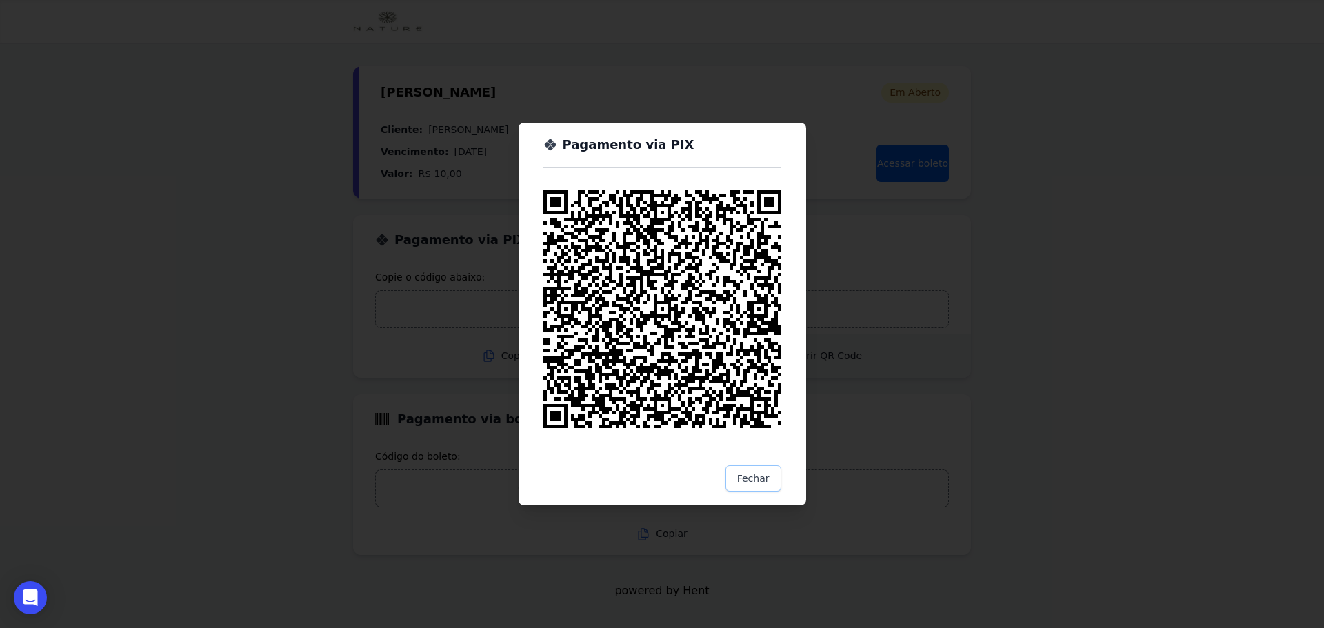
click at [765, 484] on span "Fechar" at bounding box center [753, 479] width 32 height 14
